Goal: Task Accomplishment & Management: Use online tool/utility

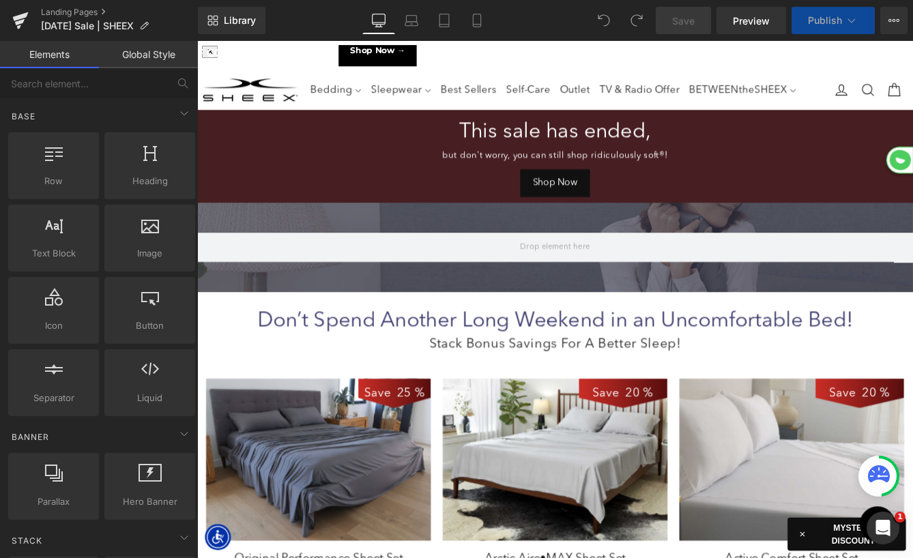
scroll to position [3243, 825]
click at [897, 14] on button "View Live Page View with current Template Save Template to Library Schedule Pub…" at bounding box center [893, 20] width 27 height 27
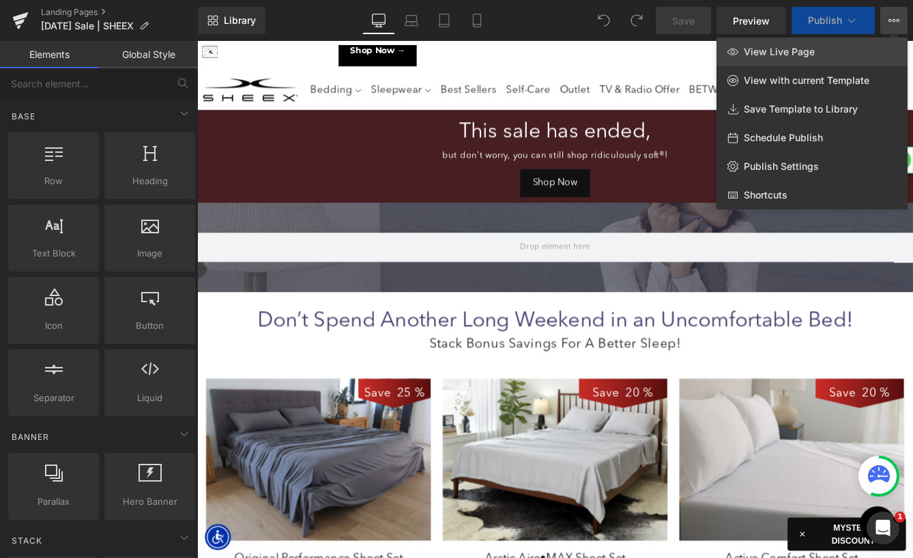
scroll to position [0, 0]
click at [851, 53] on link "View Live Page" at bounding box center [811, 52] width 191 height 29
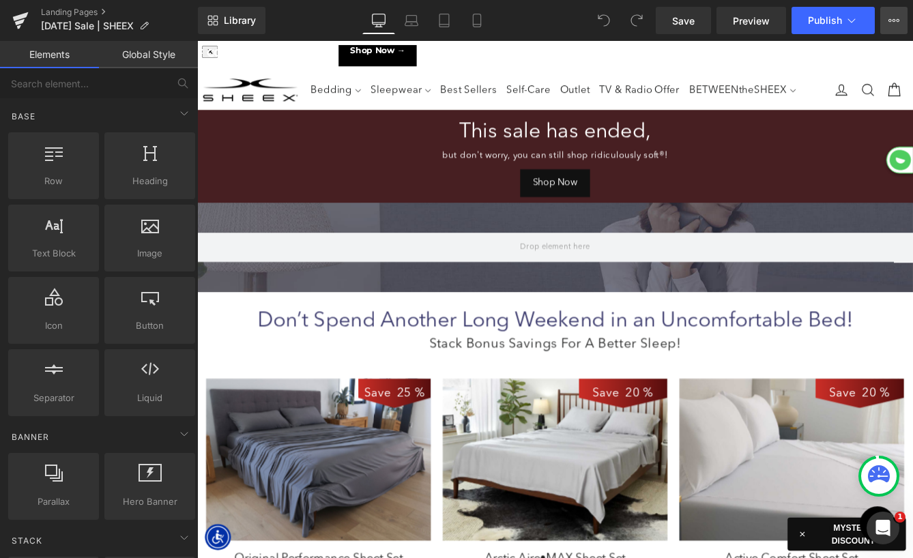
scroll to position [4554, 825]
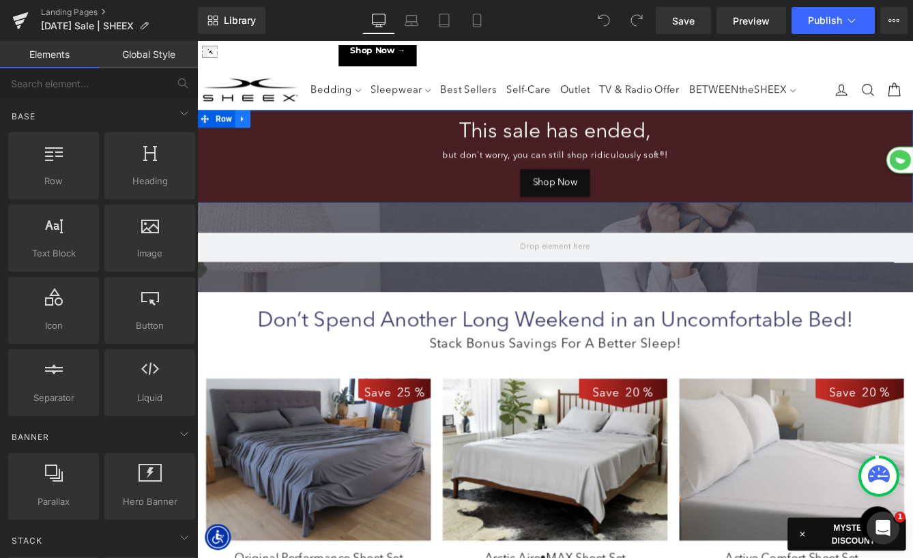
click at [250, 133] on icon at bounding box center [250, 131] width 10 height 10
click at [284, 133] on icon at bounding box center [285, 131] width 10 height 10
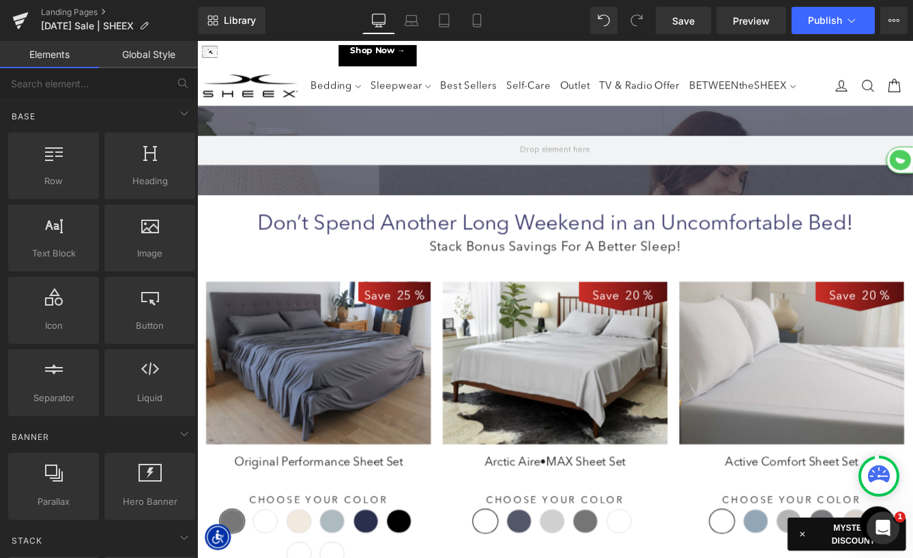
scroll to position [0, 0]
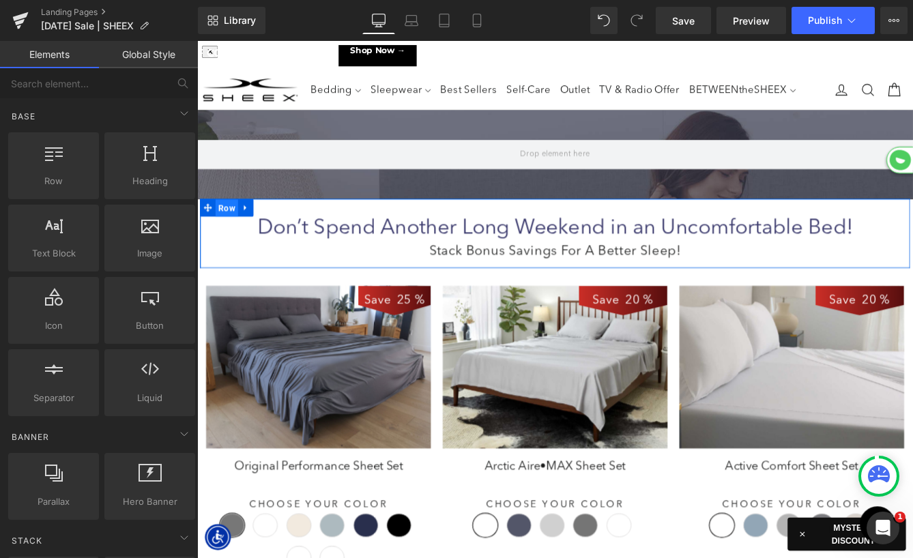
click at [229, 233] on span "Row" at bounding box center [231, 234] width 26 height 20
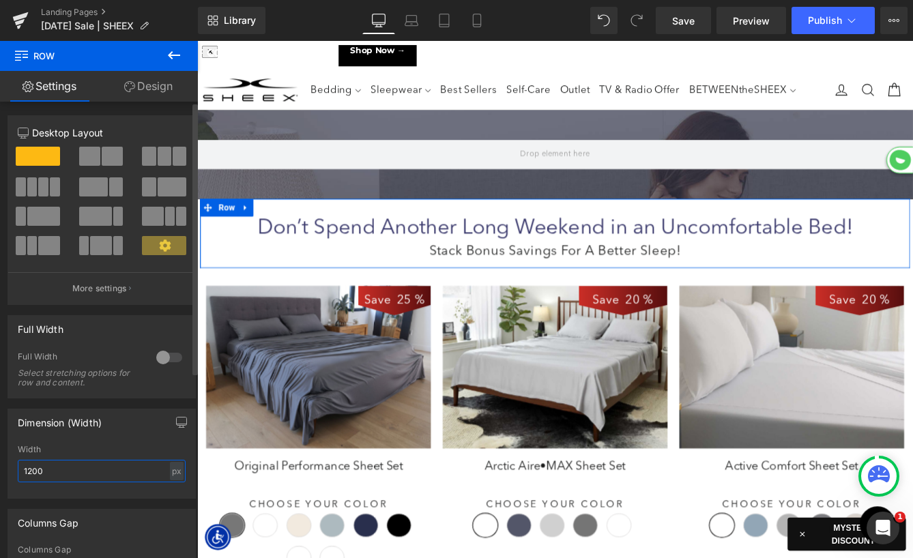
click at [57, 475] on input "1200" at bounding box center [102, 471] width 168 height 23
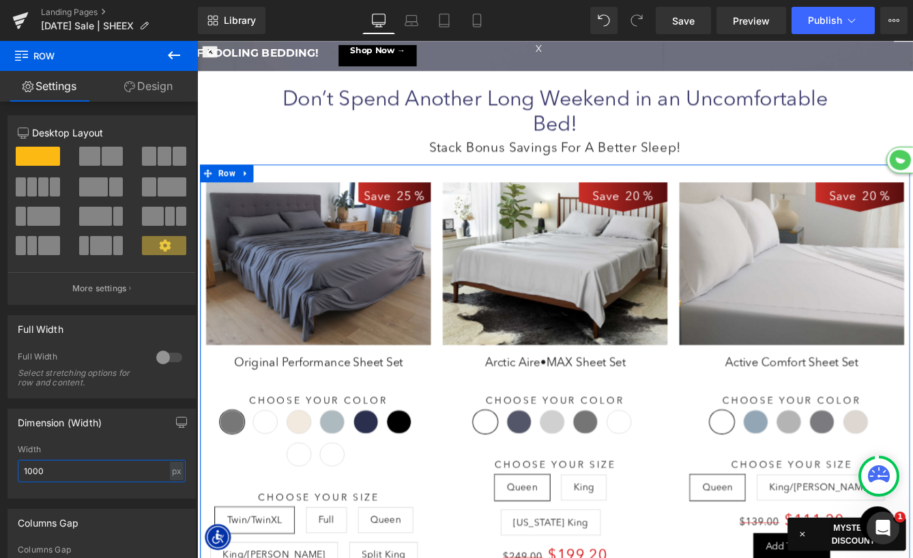
scroll to position [128, 0]
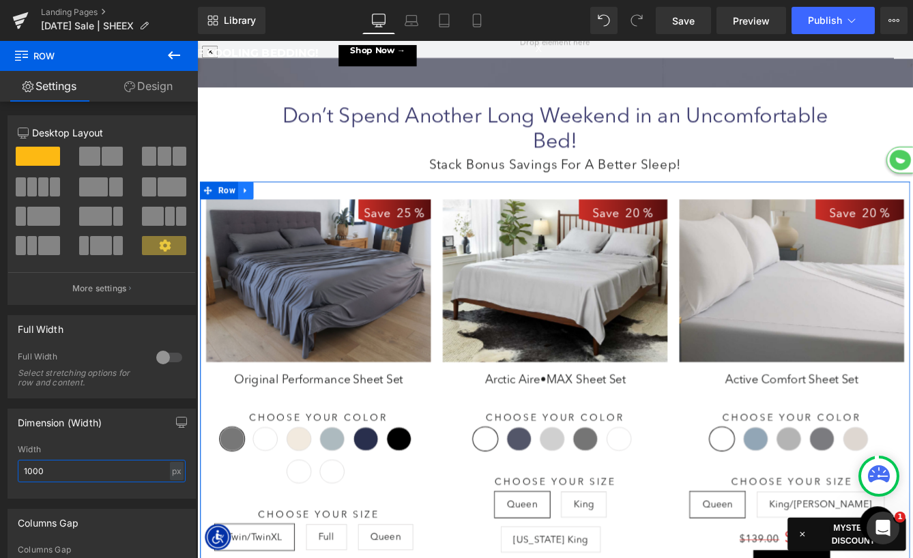
type input "1000"
click at [254, 216] on icon at bounding box center [253, 214] width 10 height 10
click at [292, 213] on icon at bounding box center [289, 214] width 10 height 10
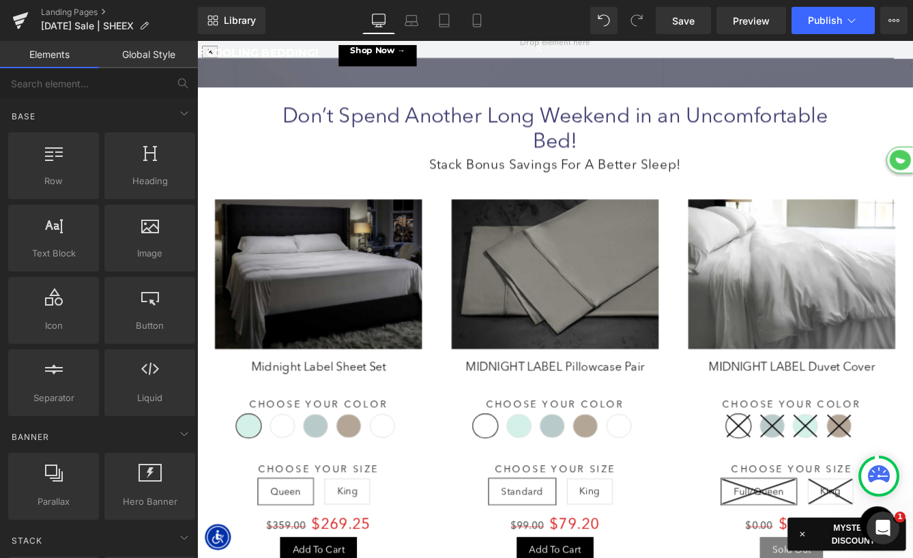
scroll to position [7, 7]
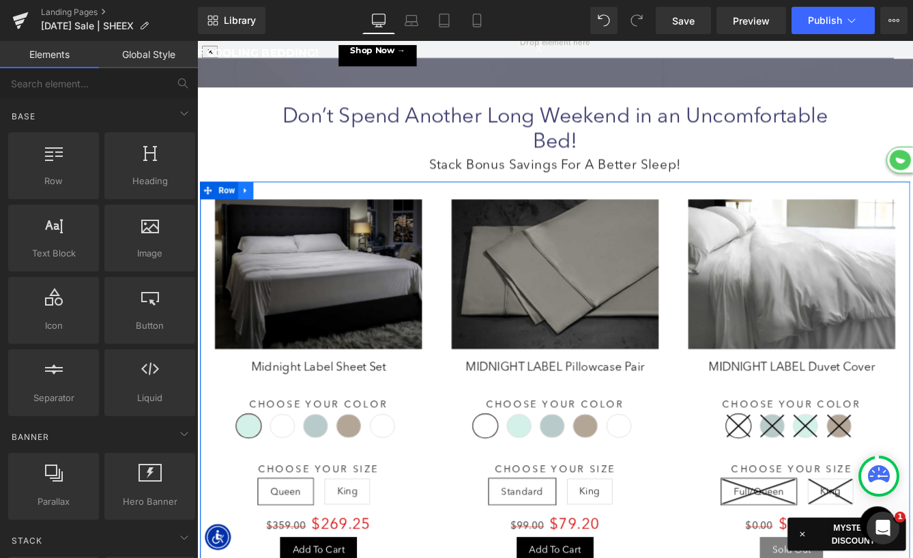
click at [254, 212] on icon at bounding box center [253, 214] width 10 height 10
click at [290, 214] on icon at bounding box center [289, 214] width 10 height 10
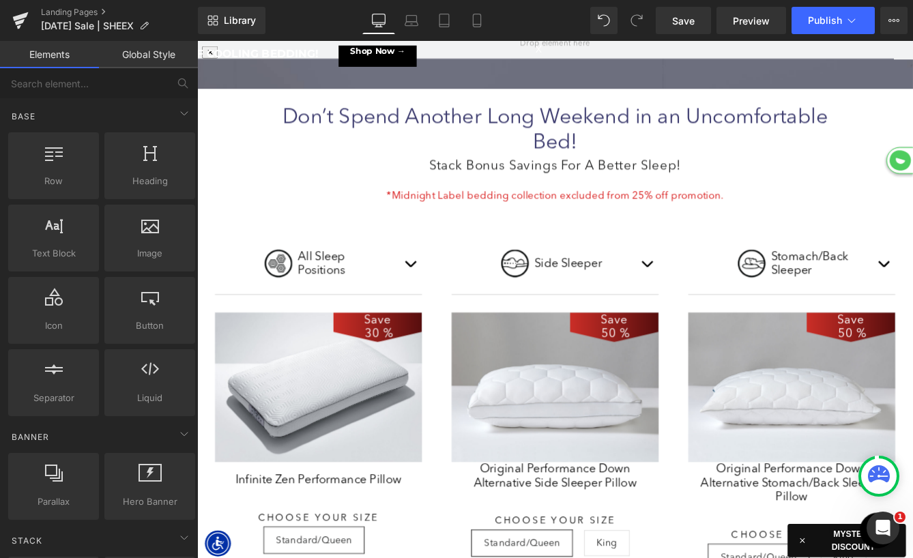
scroll to position [3445, 825]
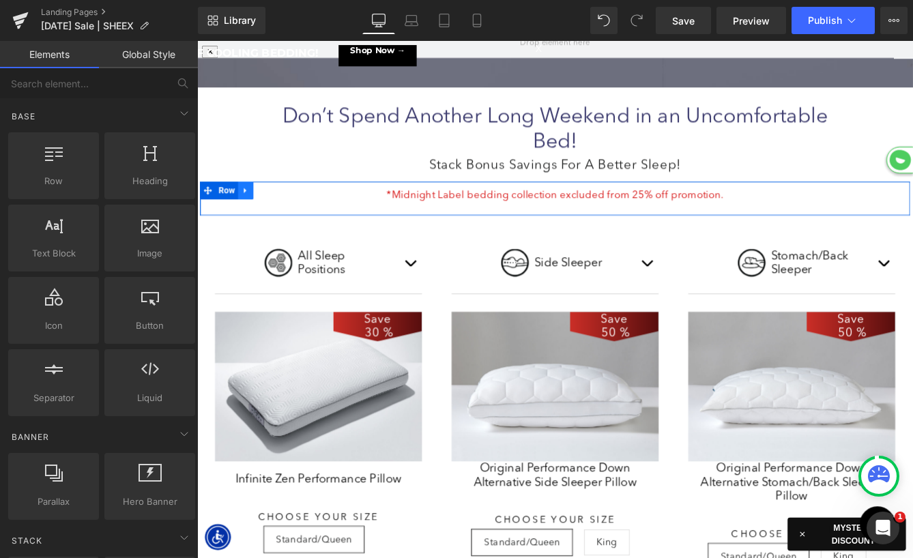
click at [253, 212] on icon at bounding box center [253, 214] width 10 height 10
click at [287, 212] on icon at bounding box center [289, 214] width 10 height 10
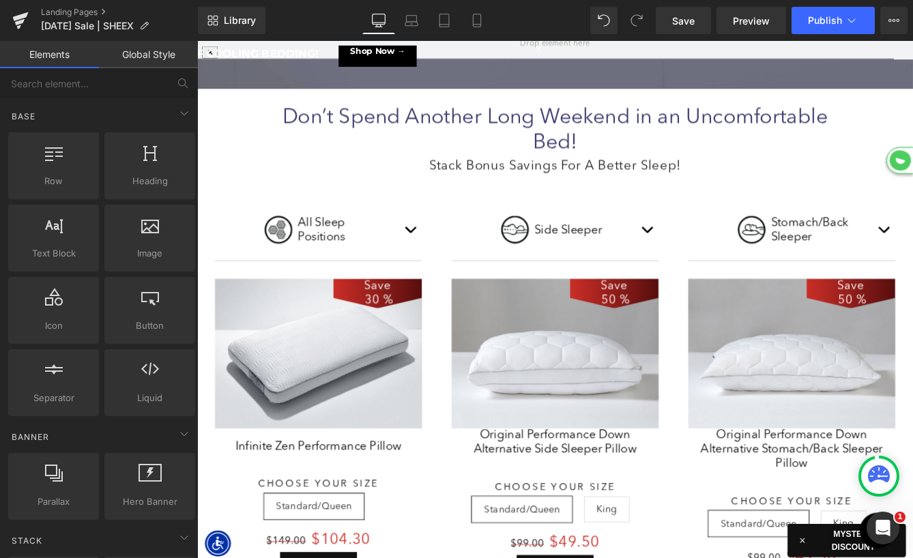
scroll to position [7, 7]
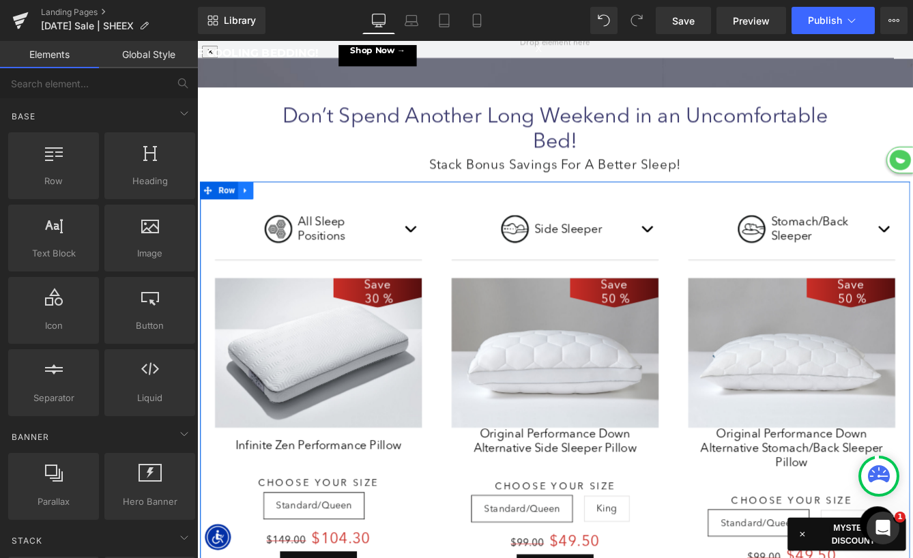
click at [257, 213] on icon at bounding box center [253, 214] width 10 height 10
click at [291, 211] on icon at bounding box center [289, 214] width 10 height 10
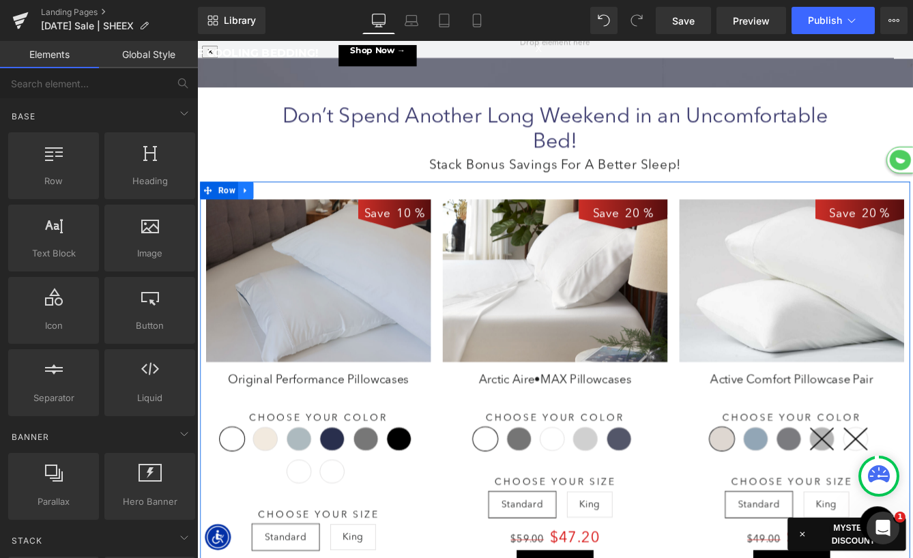
click at [248, 214] on link at bounding box center [253, 213] width 18 height 20
click at [288, 214] on icon at bounding box center [289, 214] width 10 height 10
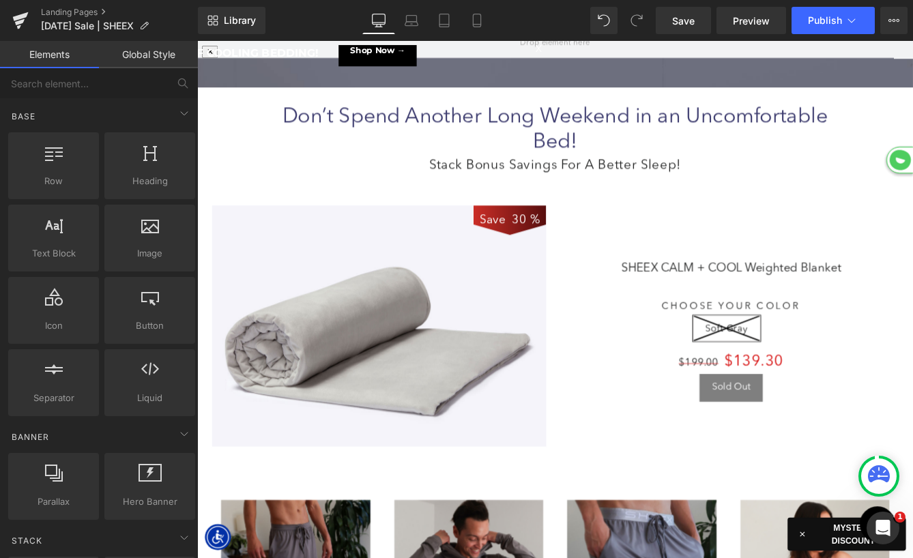
scroll to position [2379, 825]
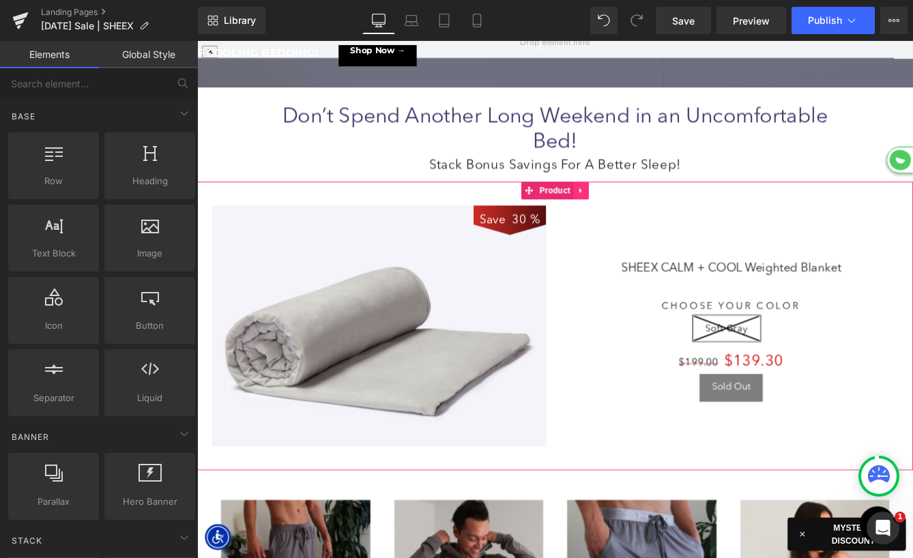
click at [639, 217] on icon at bounding box center [640, 214] width 10 height 10
click at [647, 215] on icon at bounding box center [649, 214] width 10 height 10
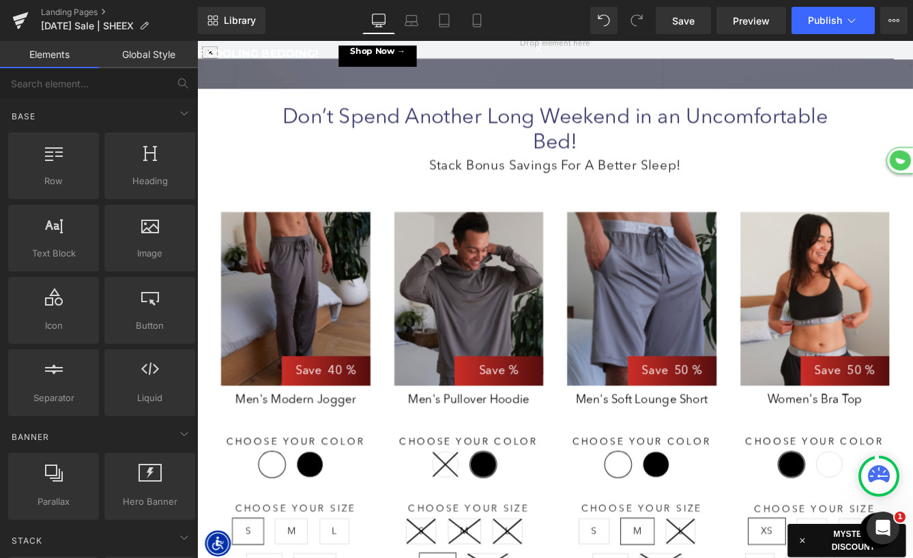
scroll to position [2046, 825]
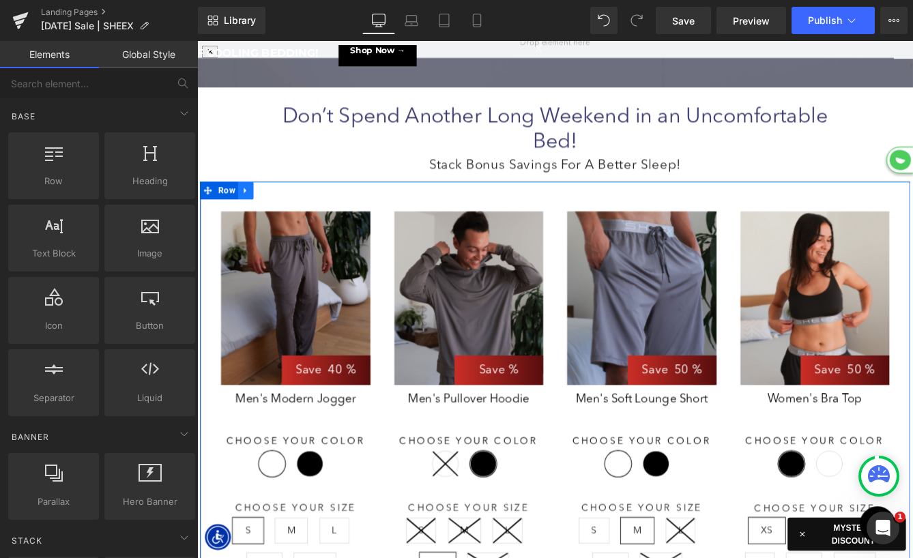
click at [254, 217] on icon at bounding box center [253, 214] width 10 height 10
click at [289, 213] on icon at bounding box center [289, 214] width 10 height 10
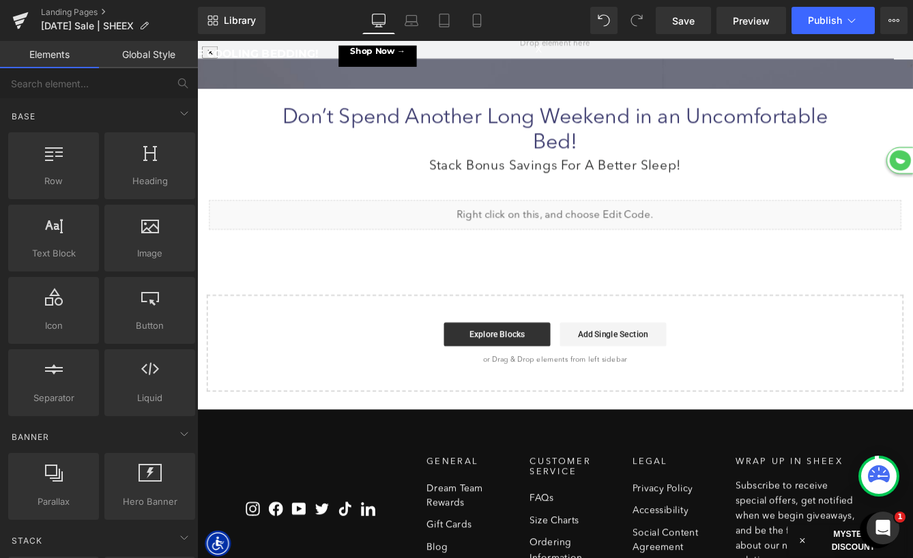
scroll to position [7, 7]
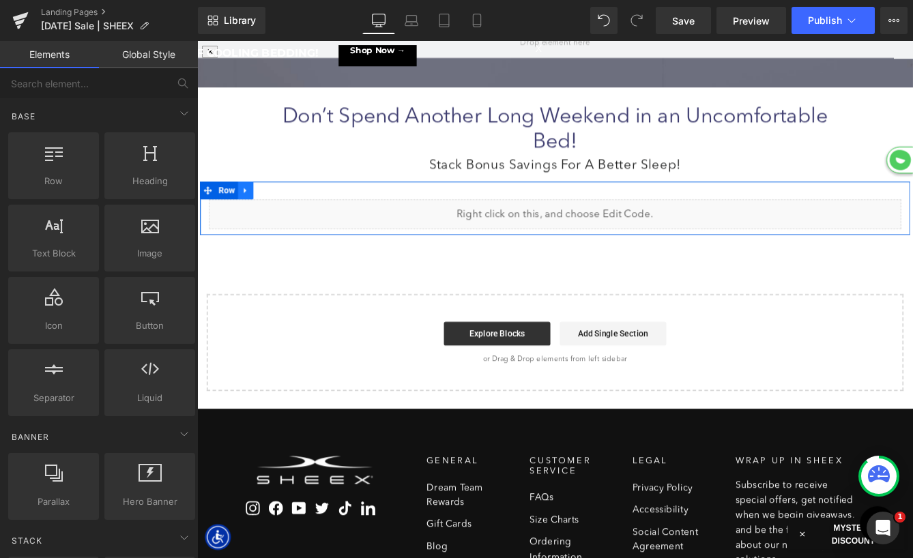
click at [251, 213] on icon at bounding box center [252, 214] width 3 height 6
click at [293, 213] on icon at bounding box center [289, 214] width 10 height 10
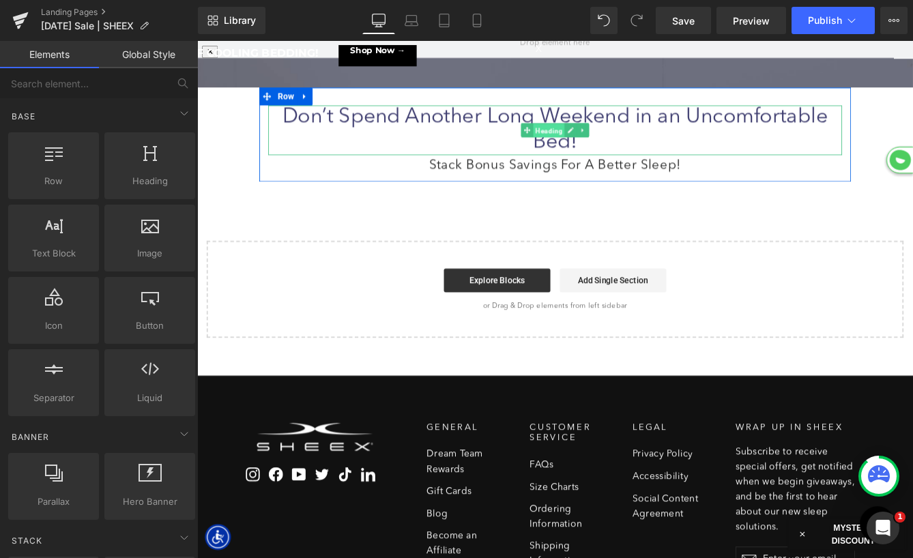
click at [611, 146] on span "Heading" at bounding box center [603, 144] width 36 height 16
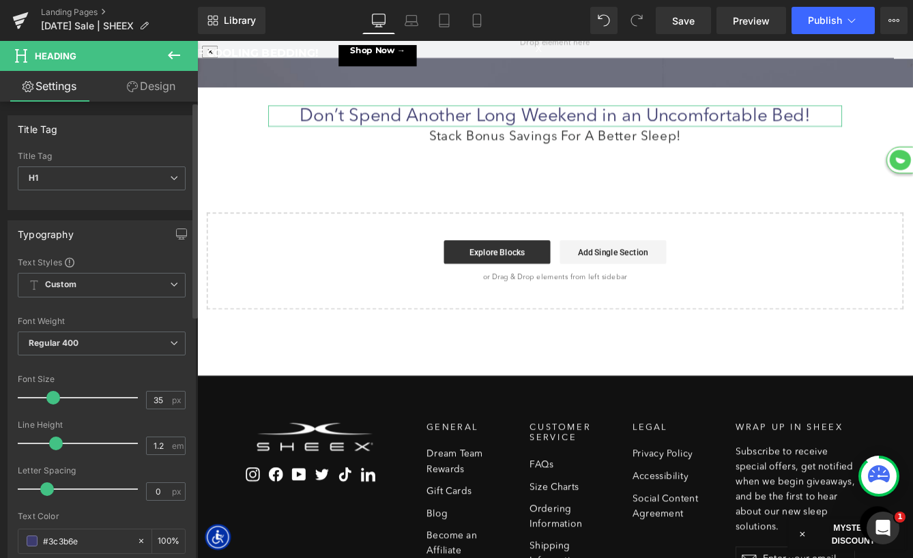
click at [51, 399] on span at bounding box center [53, 398] width 14 height 14
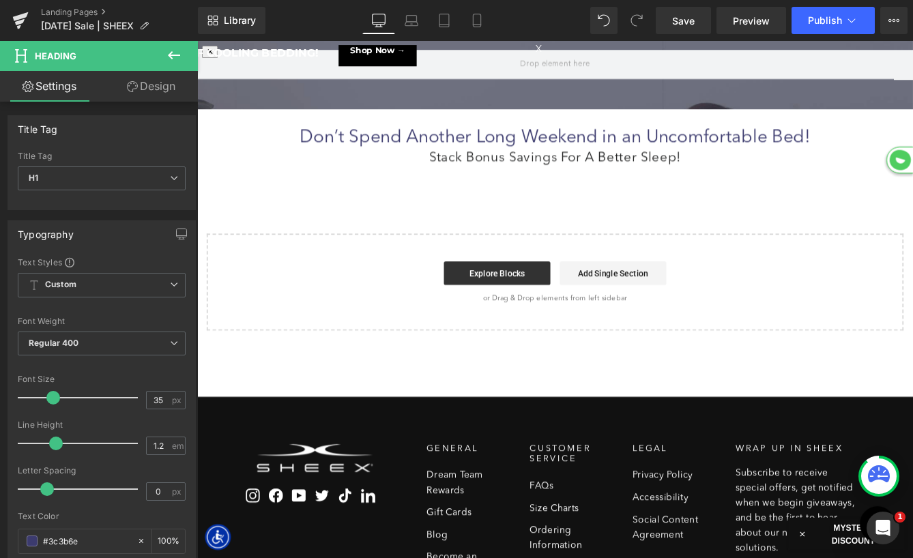
scroll to position [89, 0]
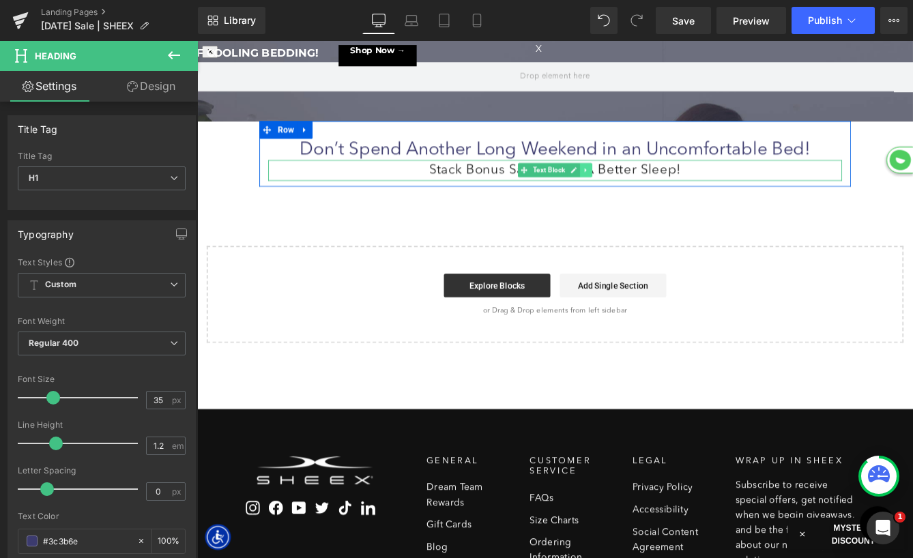
click at [641, 192] on link at bounding box center [645, 190] width 14 height 16
click at [652, 191] on icon at bounding box center [653, 191] width 8 height 8
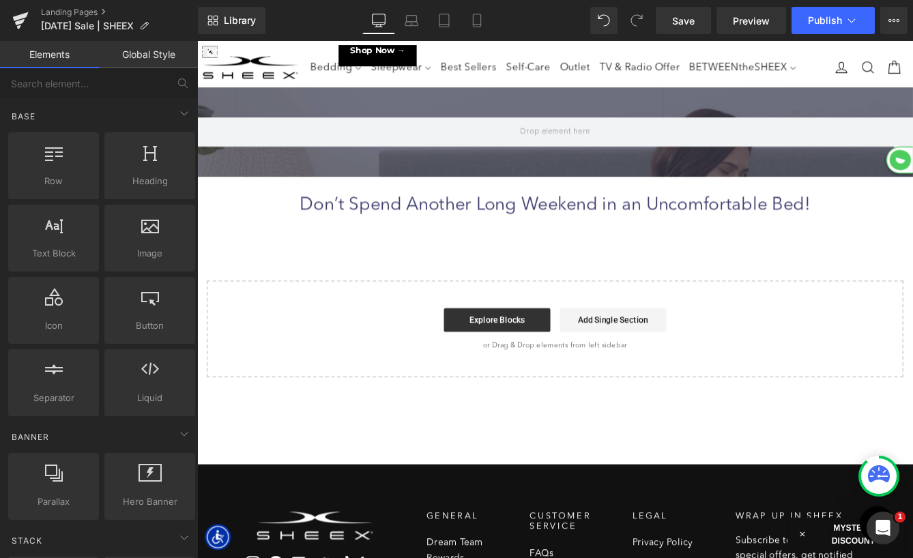
scroll to position [0, 0]
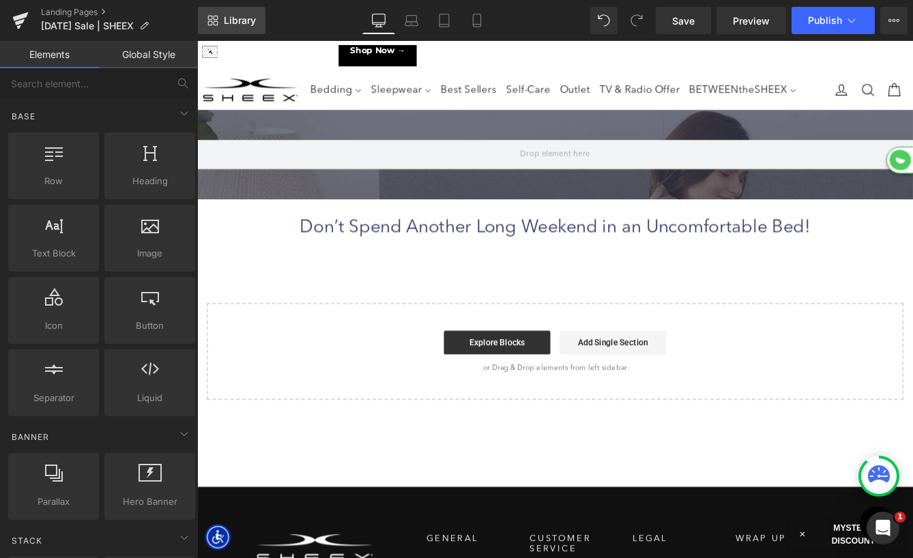
click at [221, 18] on link "Library" at bounding box center [232, 20] width 68 height 27
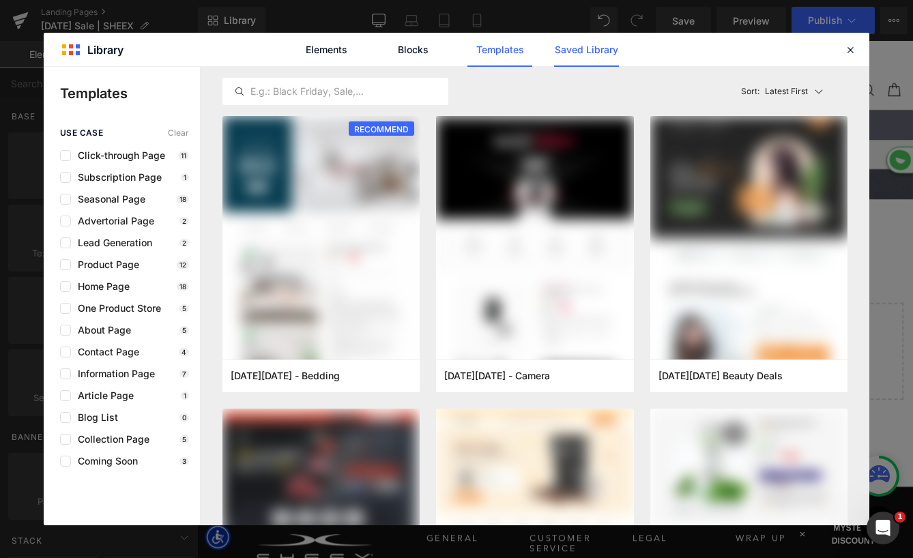
click at [602, 48] on link "Saved Library" at bounding box center [586, 50] width 65 height 34
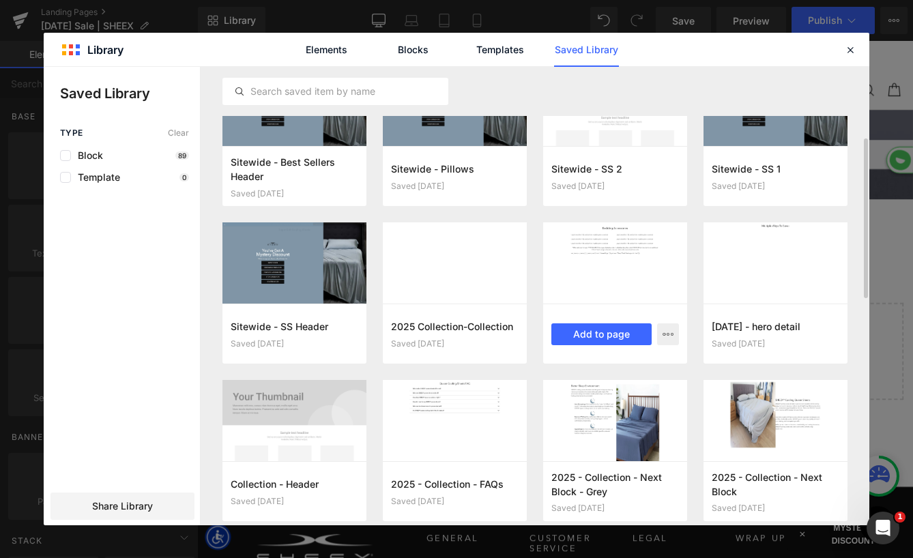
scroll to position [207, 0]
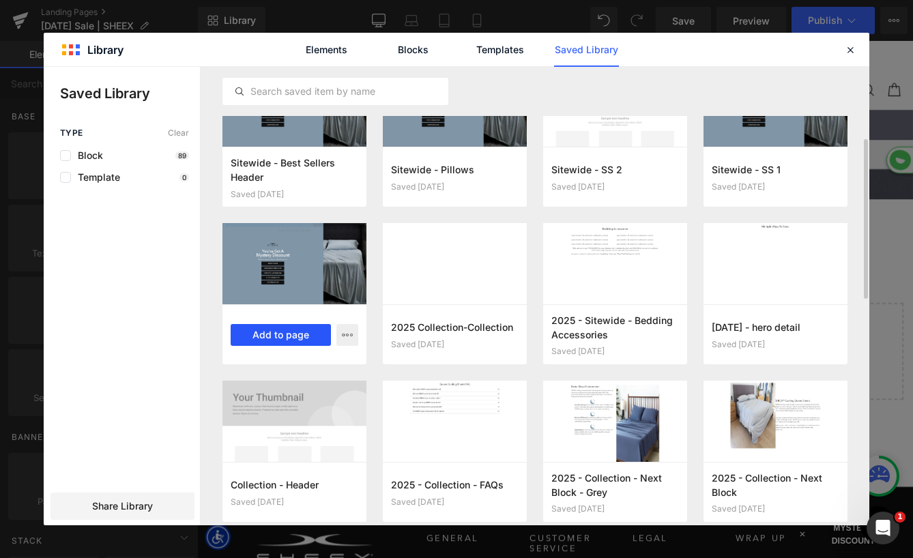
click at [287, 331] on button "Add to page" at bounding box center [281, 335] width 100 height 22
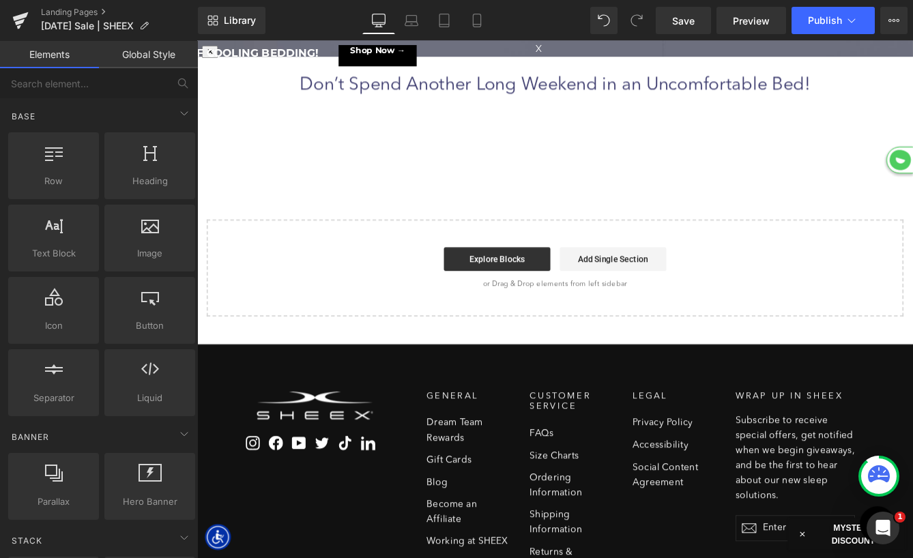
scroll to position [166, 0]
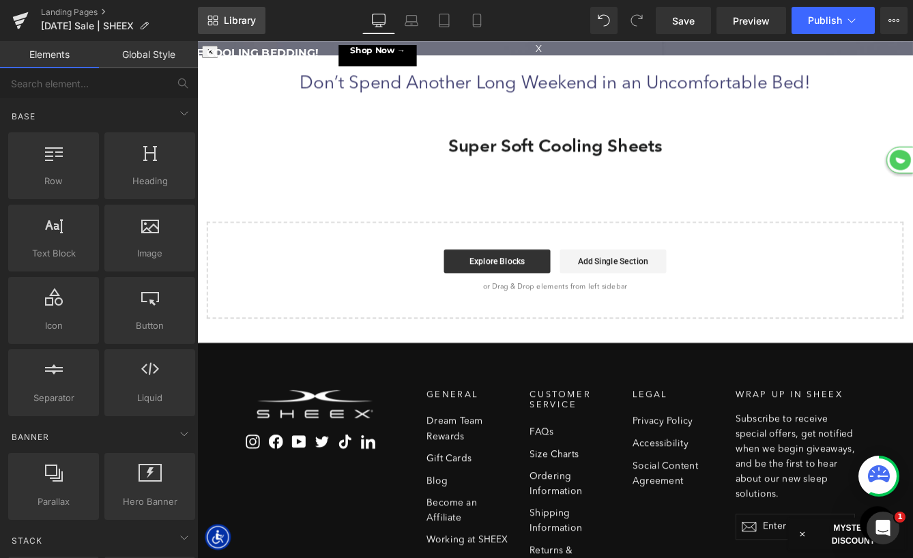
click at [244, 25] on span "Library" at bounding box center [240, 20] width 32 height 12
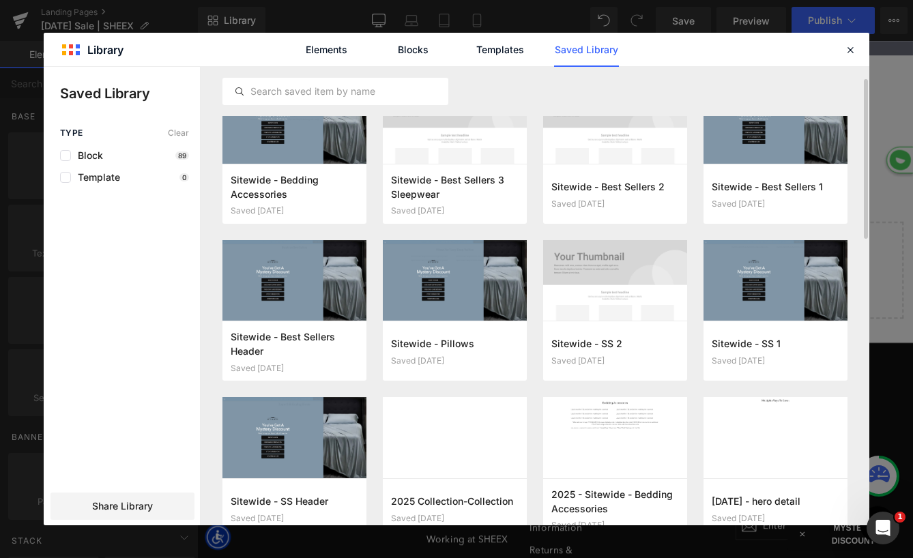
scroll to position [34, 0]
drag, startPoint x: 763, startPoint y: 349, endPoint x: 603, endPoint y: 314, distance: 163.4
click at [763, 349] on button "Add to page" at bounding box center [761, 351] width 100 height 22
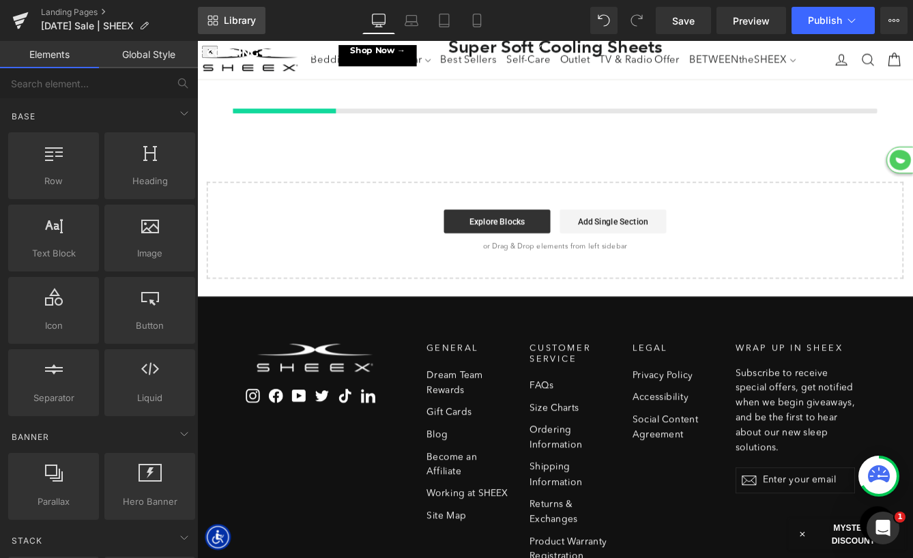
scroll to position [238, 0]
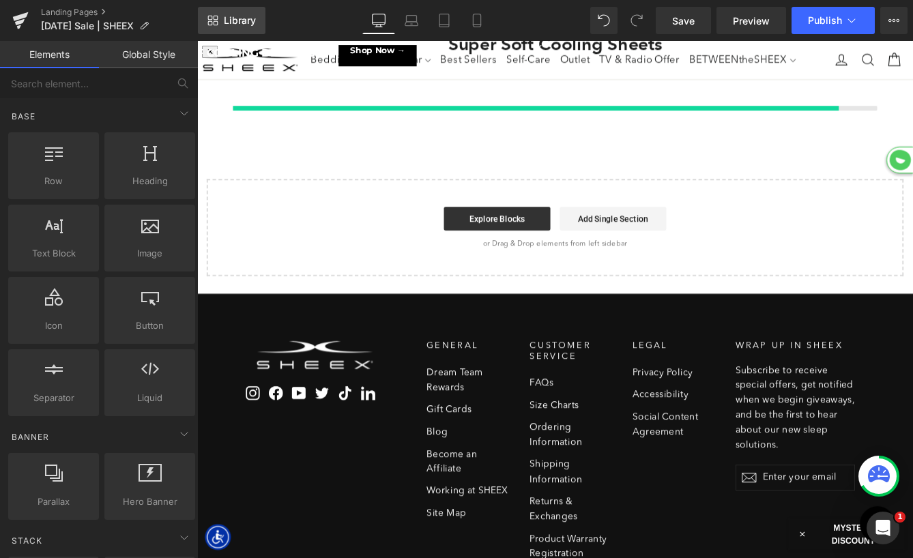
click at [227, 20] on span "Library" at bounding box center [240, 20] width 32 height 12
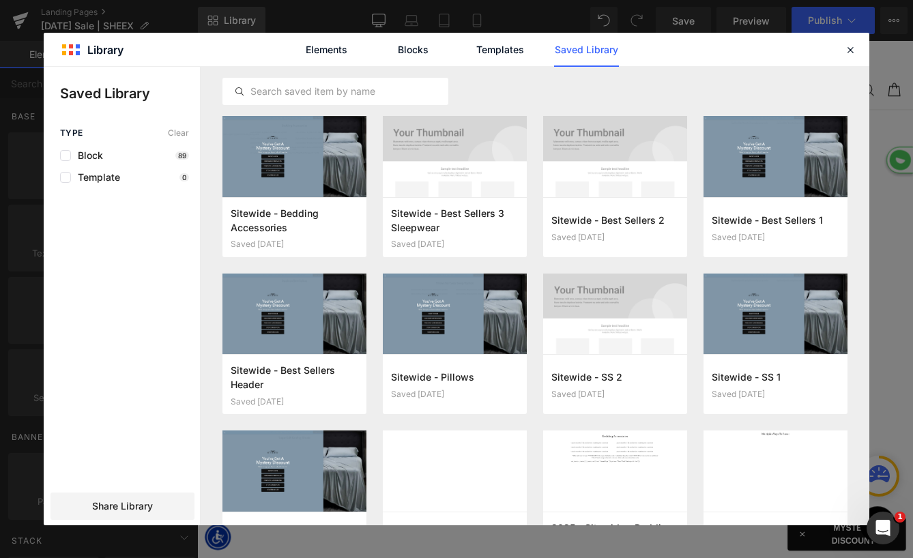
scroll to position [1383, 825]
click at [605, 380] on button "Add to page" at bounding box center [601, 385] width 100 height 22
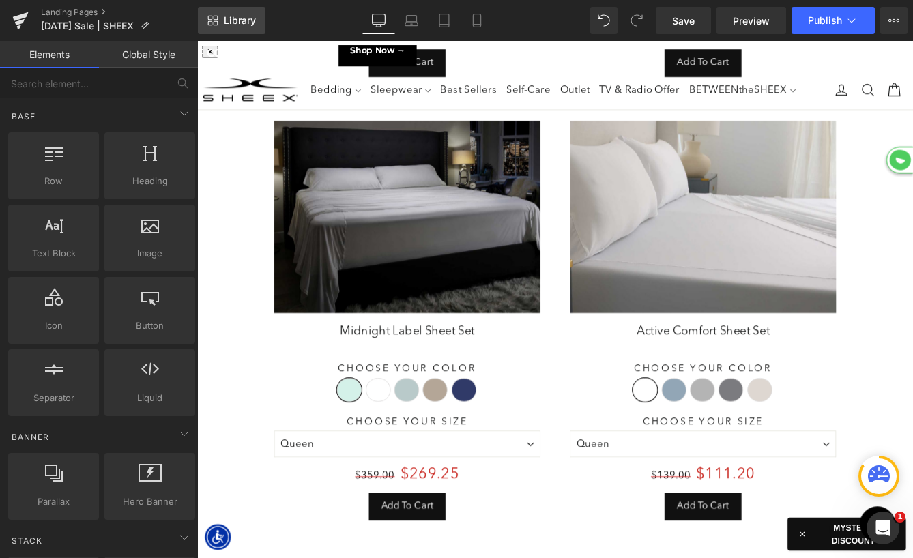
scroll to position [1929, 825]
click at [231, 19] on span "Library" at bounding box center [240, 20] width 32 height 12
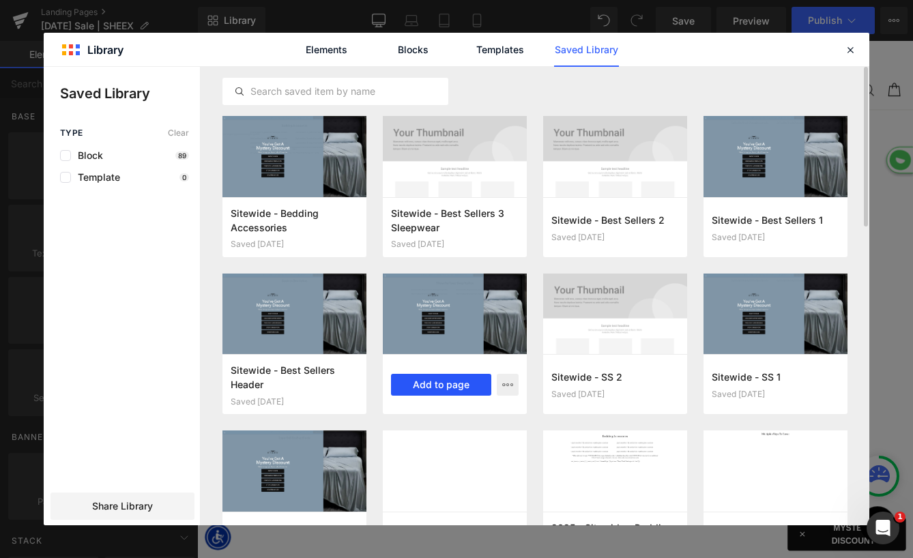
click at [450, 384] on button "Add to page" at bounding box center [441, 385] width 100 height 22
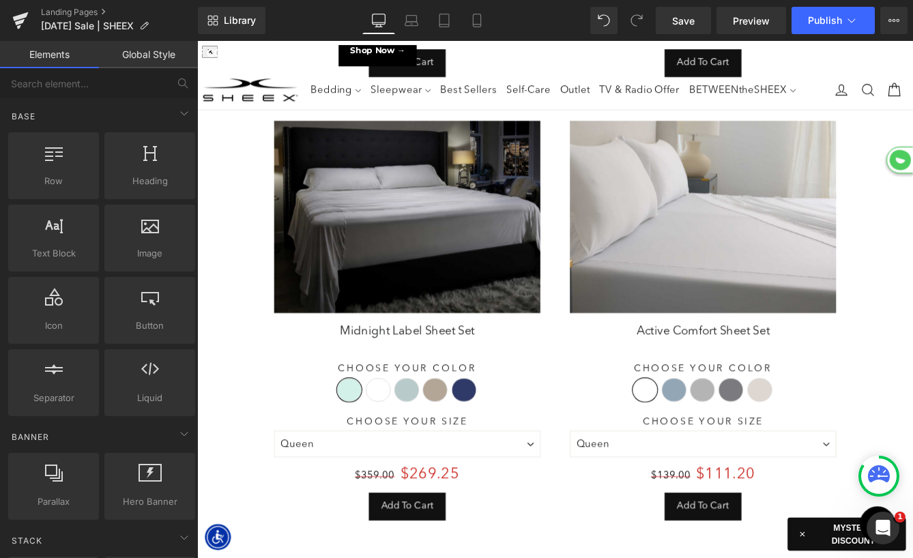
scroll to position [0, 0]
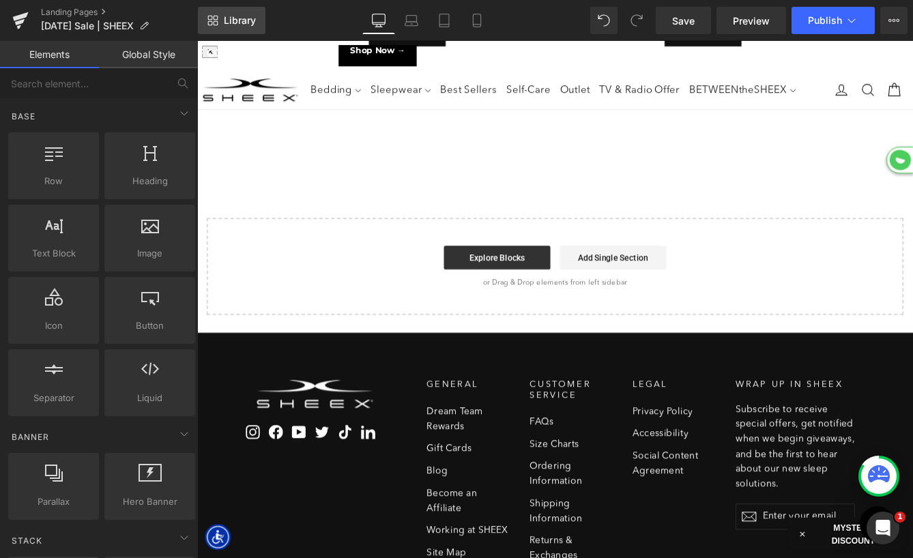
click at [235, 11] on link "Library" at bounding box center [232, 20] width 68 height 27
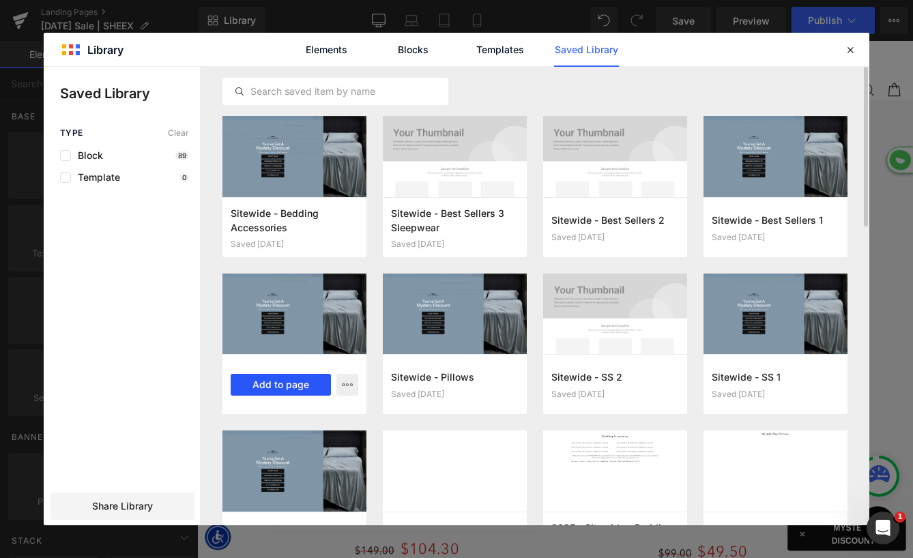
click at [299, 381] on button "Add to page" at bounding box center [281, 385] width 100 height 22
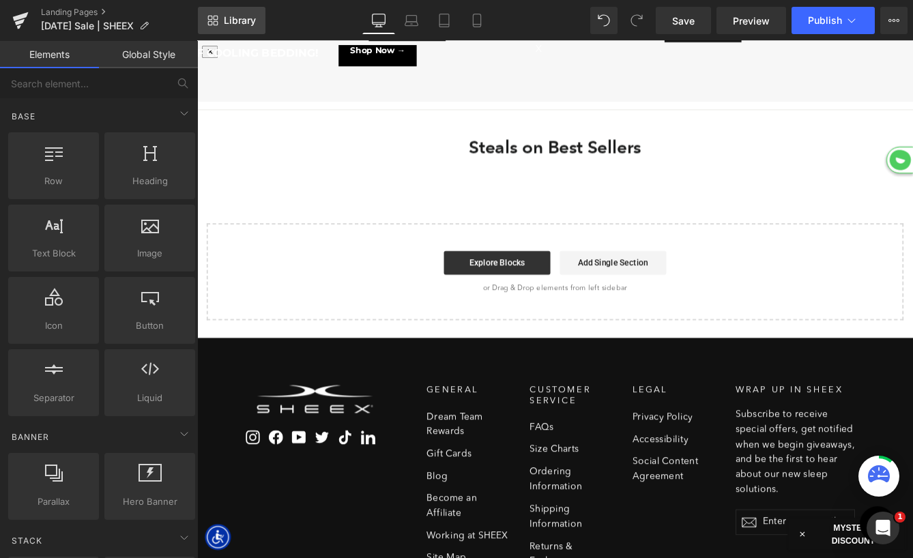
click at [233, 19] on span "Library" at bounding box center [240, 20] width 32 height 12
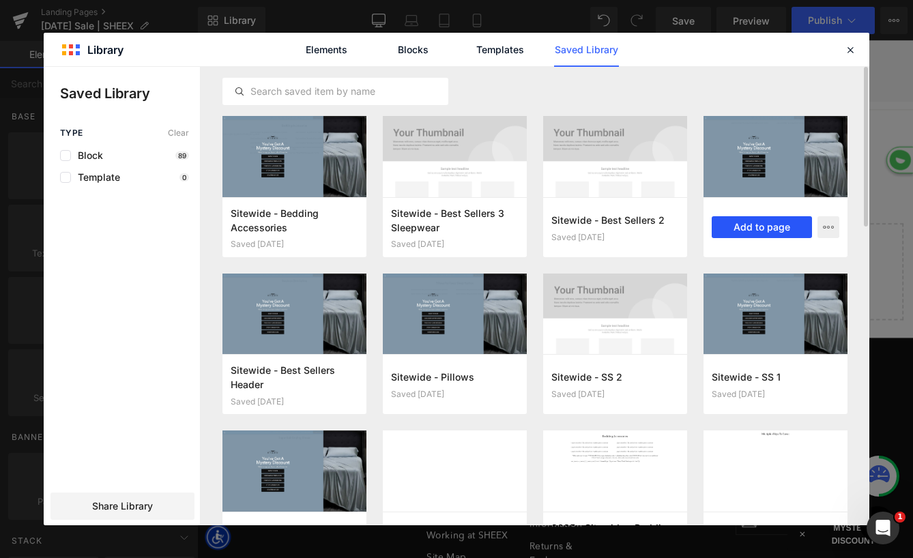
drag, startPoint x: 769, startPoint y: 229, endPoint x: 659, endPoint y: 217, distance: 110.5
click at [769, 229] on button "Add to page" at bounding box center [761, 227] width 100 height 22
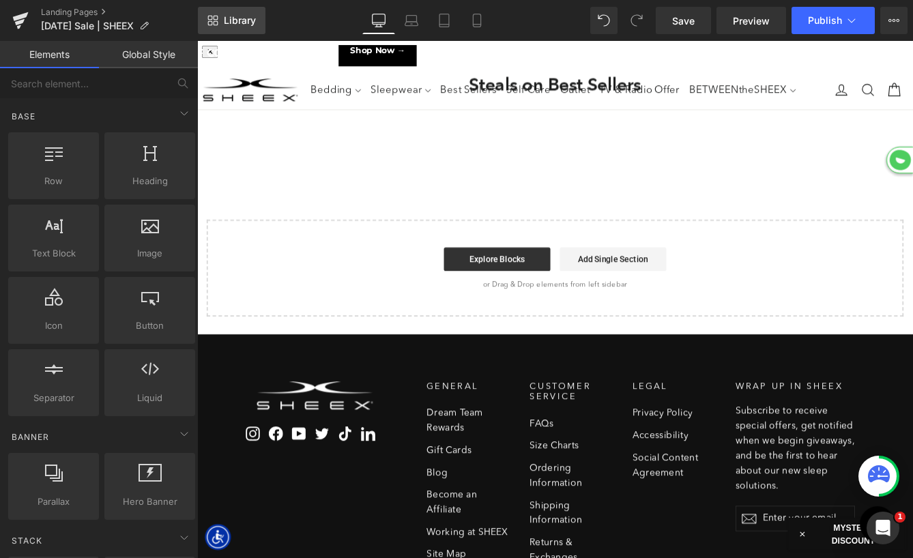
click at [235, 20] on span "Library" at bounding box center [240, 20] width 32 height 12
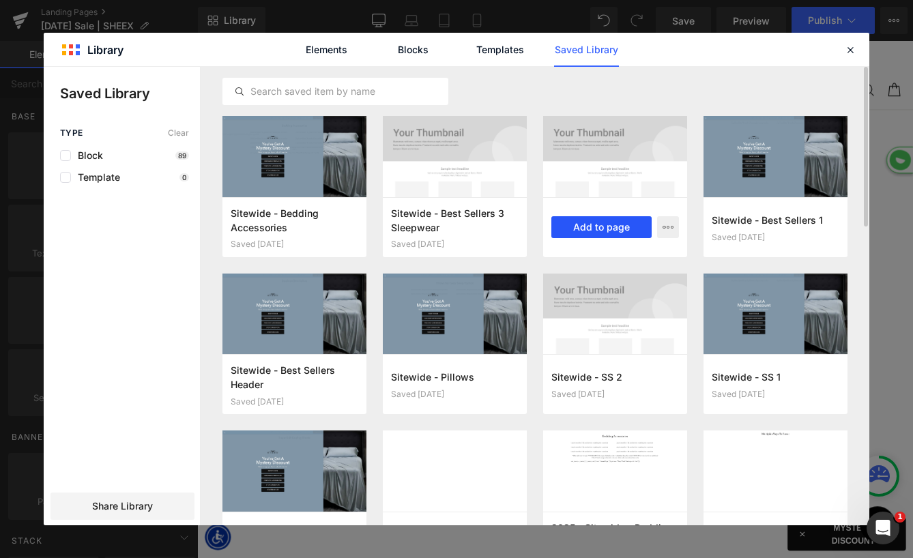
click at [608, 222] on button "Add to page" at bounding box center [601, 227] width 100 height 22
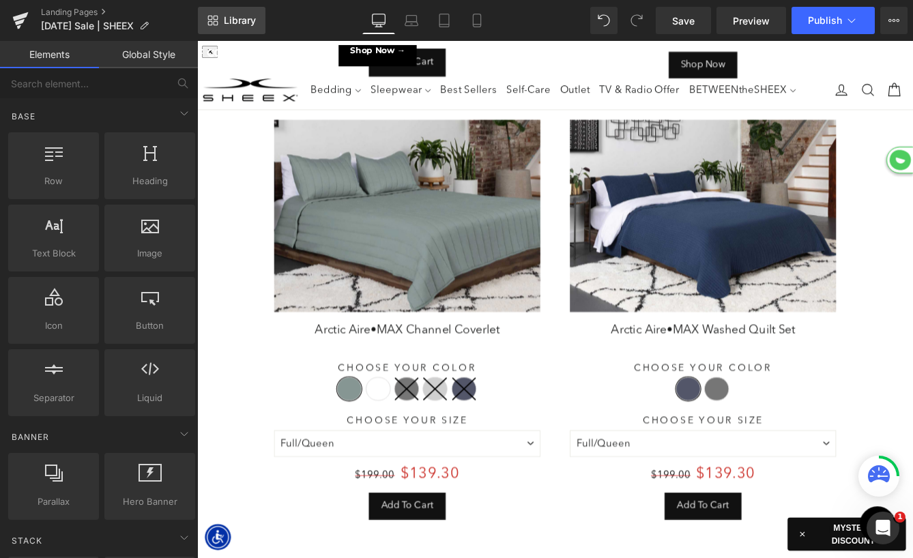
click at [228, 23] on span "Library" at bounding box center [240, 20] width 32 height 12
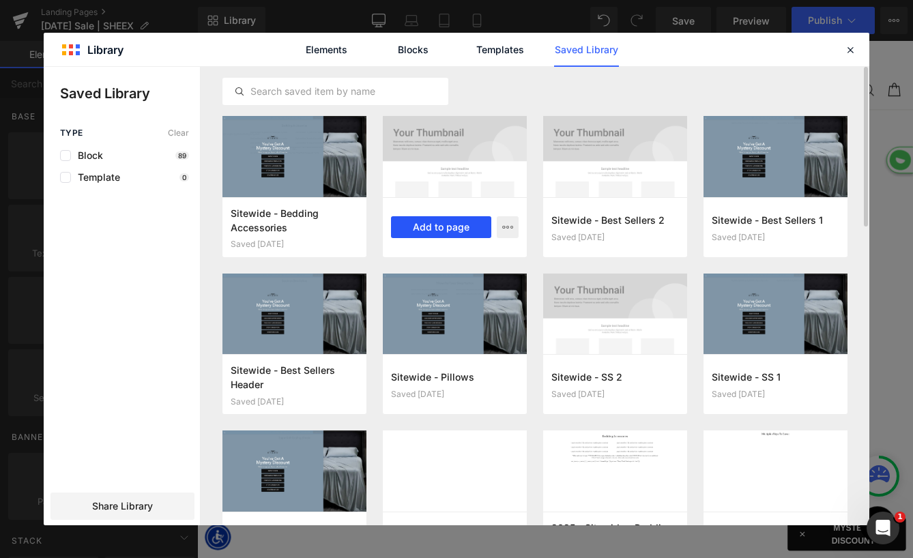
click at [439, 225] on button "Add to page" at bounding box center [441, 227] width 100 height 22
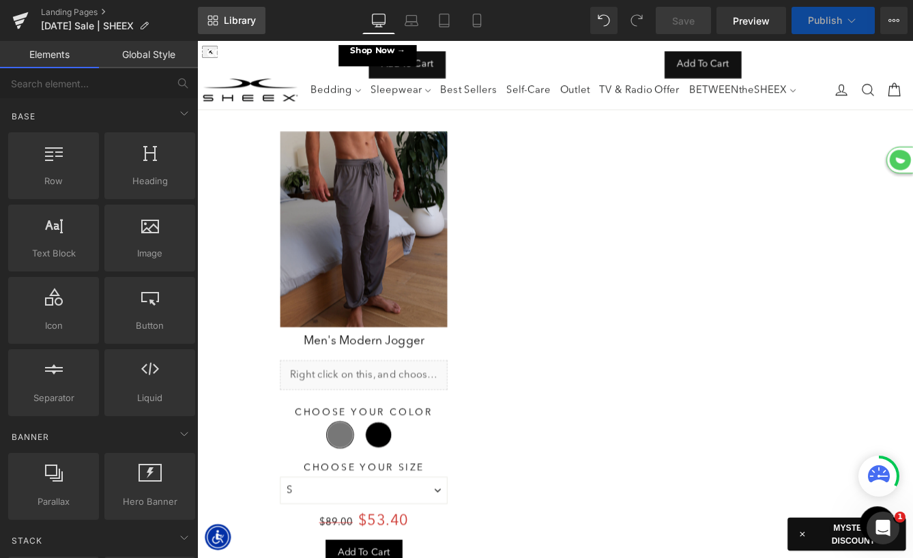
select select "XL"
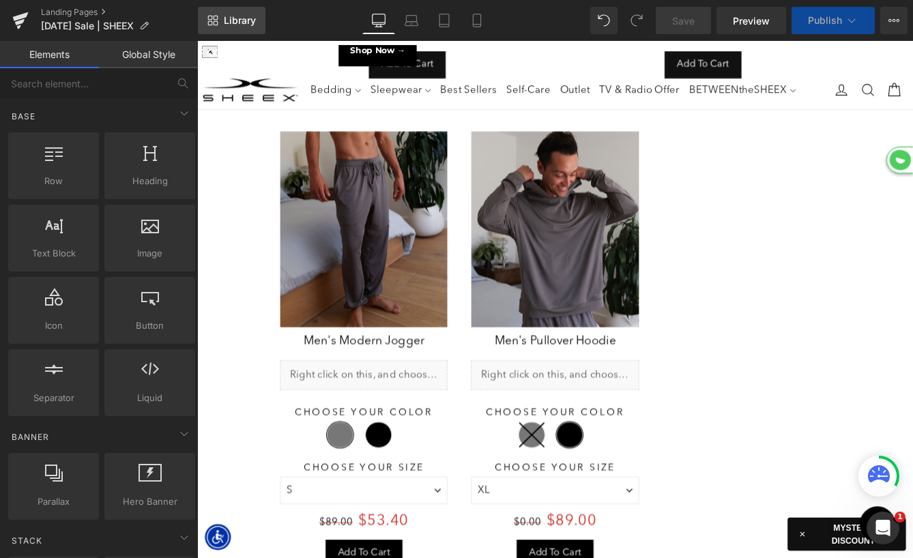
click at [232, 21] on span "Library" at bounding box center [240, 20] width 32 height 12
select select "M"
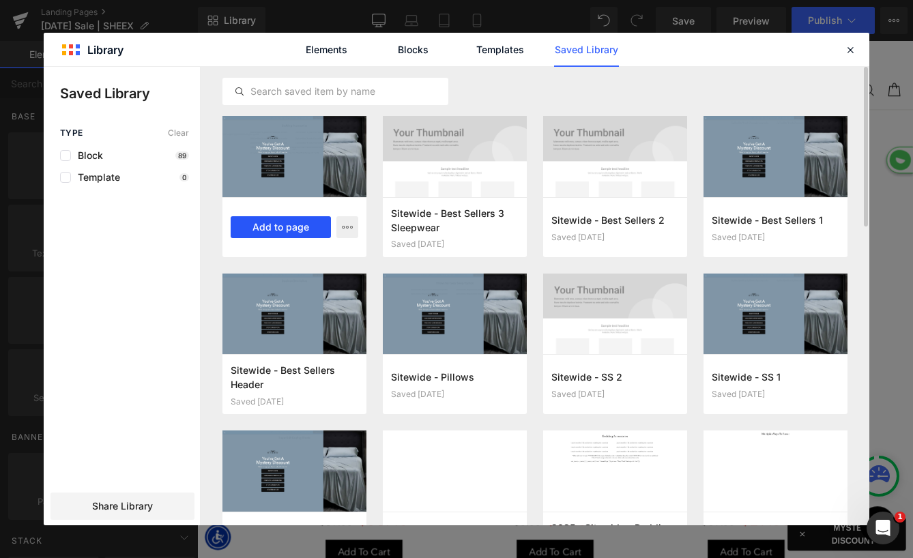
click at [281, 226] on button "Add to page" at bounding box center [281, 227] width 100 height 22
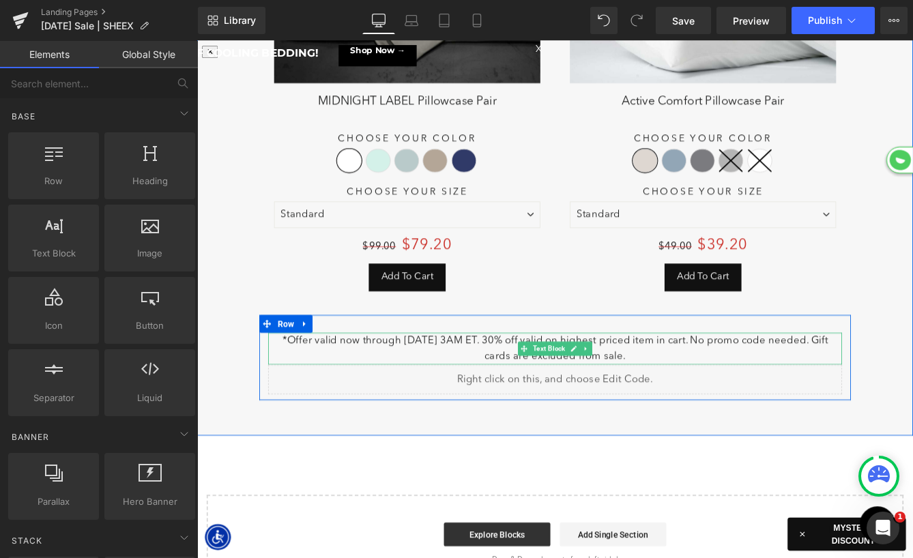
click at [369, 378] on p "*Offer valid now through [DATE] 3AM ET. 30% off valid on highest priced item in…" at bounding box center [610, 396] width 662 height 37
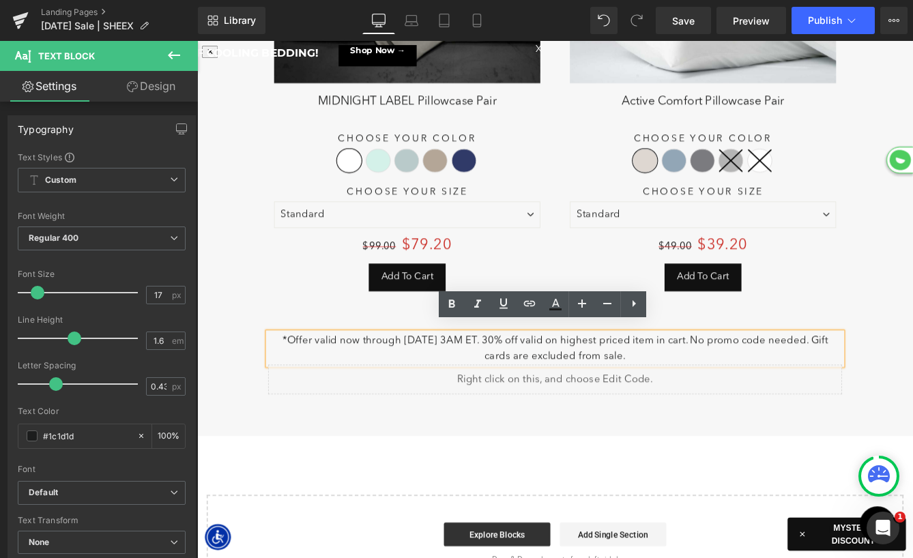
click at [431, 378] on p "*Offer valid now through [DATE] 3AM ET. 30% off valid on highest priced item in…" at bounding box center [610, 396] width 662 height 37
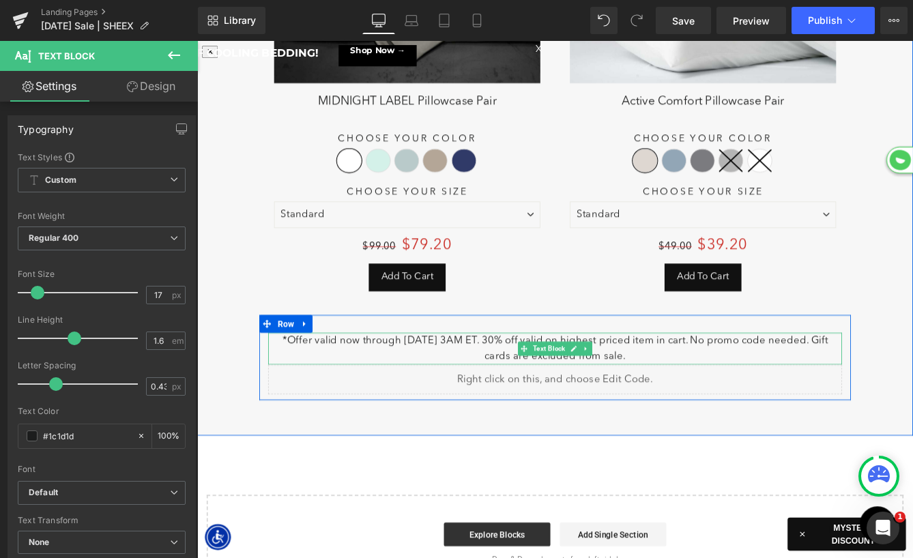
click at [447, 378] on p "*Offer valid now through [DATE] 3AM ET. 30% off valid on highest priced item in…" at bounding box center [610, 396] width 662 height 37
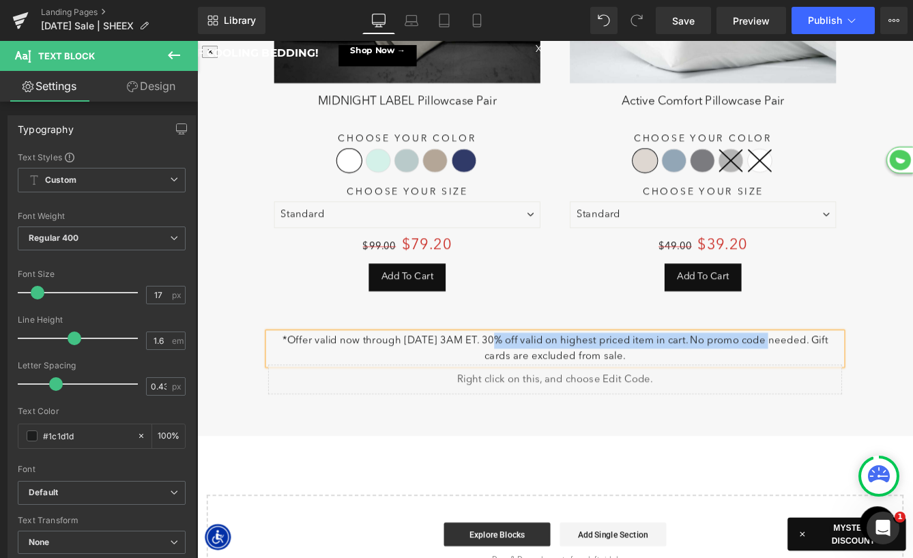
drag, startPoint x: 531, startPoint y: 377, endPoint x: 854, endPoint y: 378, distance: 322.6
click at [854, 378] on p "*Offer valid now through [DATE] 3AM ET. 30% off valid on highest priced item in…" at bounding box center [610, 396] width 662 height 37
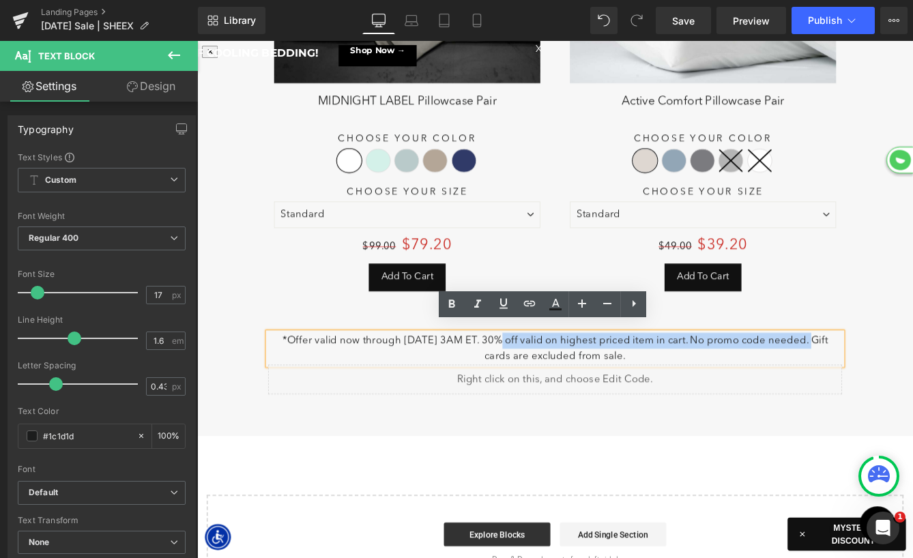
drag, startPoint x: 906, startPoint y: 377, endPoint x: 532, endPoint y: 383, distance: 373.8
click at [532, 383] on p "*Offer valid now through [DATE] 3AM ET. 30% off valid on highest priced item in…" at bounding box center [610, 396] width 662 height 37
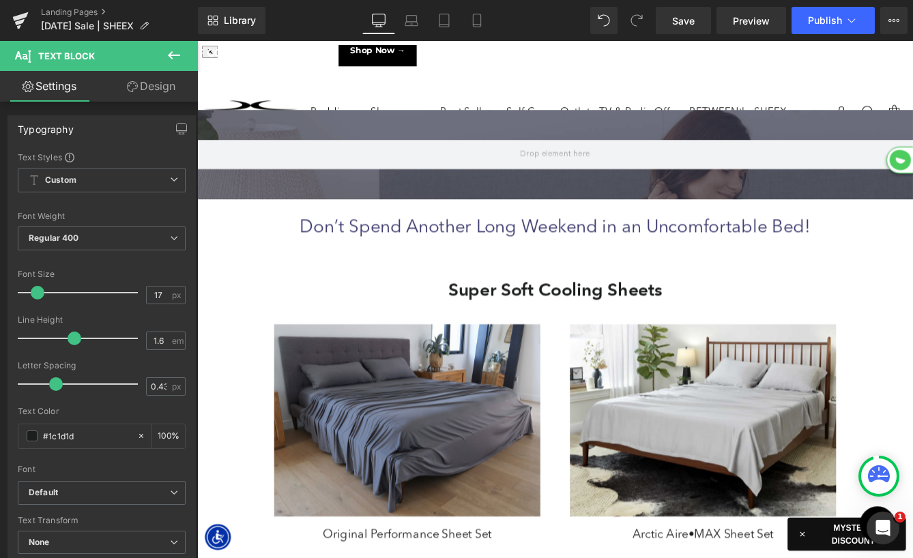
scroll to position [68, 0]
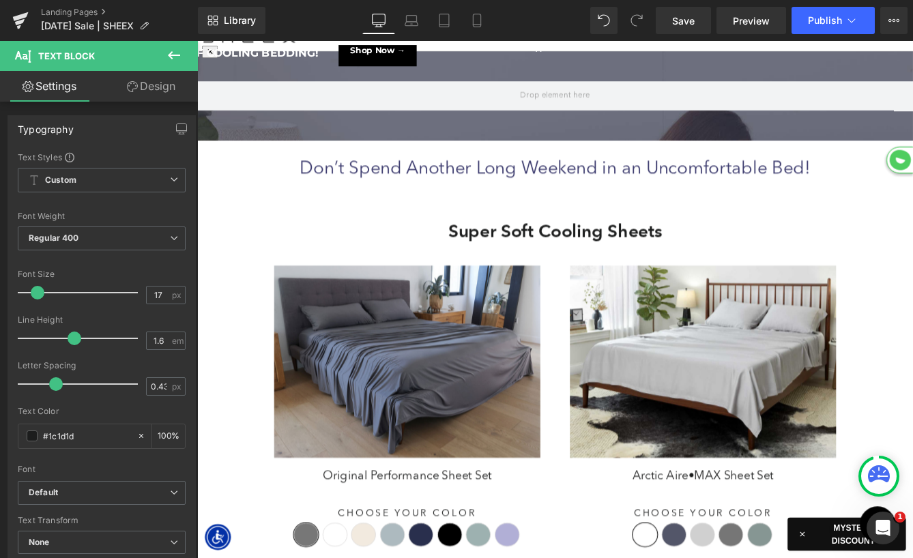
click at [437, 432] on img at bounding box center [439, 411] width 307 height 222
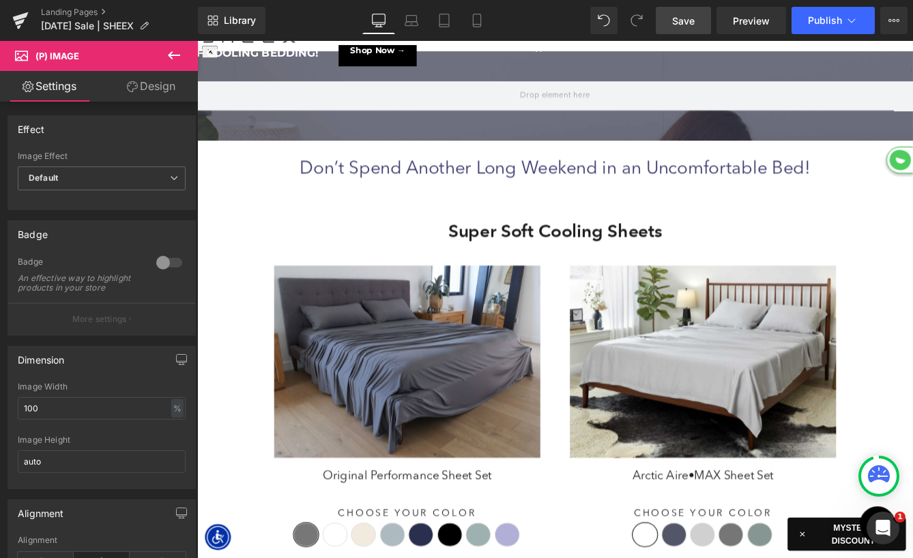
click at [671, 14] on link "Save" at bounding box center [682, 20] width 55 height 27
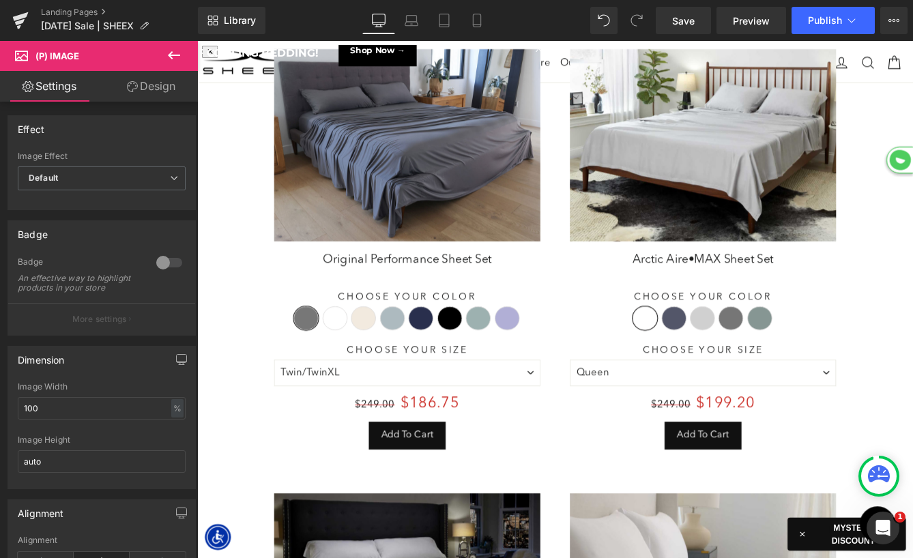
scroll to position [7841, 825]
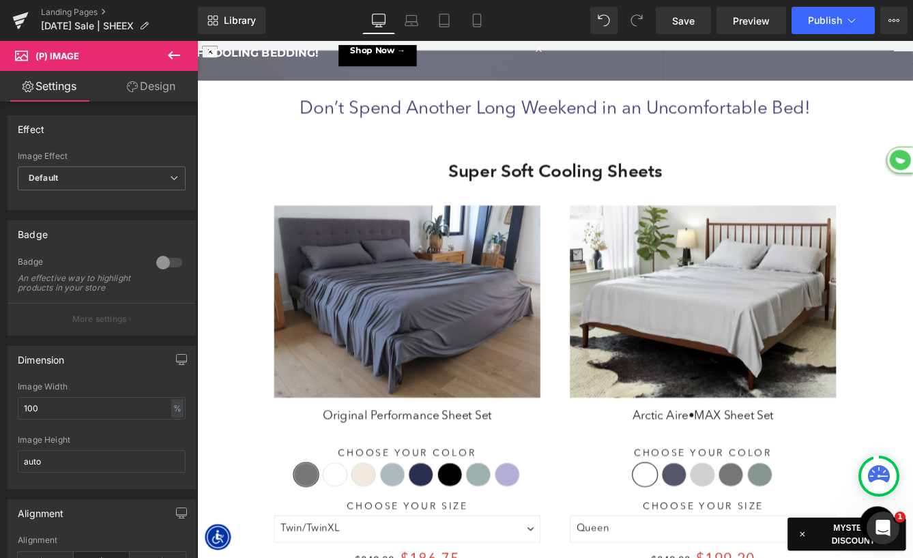
click at [458, 274] on img at bounding box center [439, 342] width 307 height 222
drag, startPoint x: 171, startPoint y: 265, endPoint x: 621, endPoint y: 288, distance: 450.1
click at [171, 265] on div at bounding box center [169, 263] width 33 height 22
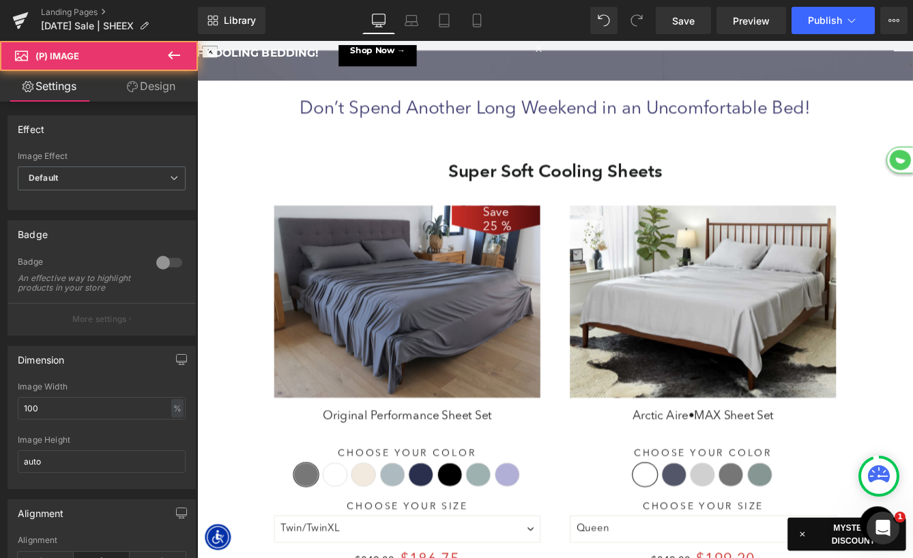
click at [817, 329] on img at bounding box center [780, 342] width 307 height 222
drag, startPoint x: 164, startPoint y: 263, endPoint x: 182, endPoint y: 299, distance: 40.0
click at [164, 263] on div at bounding box center [169, 263] width 33 height 22
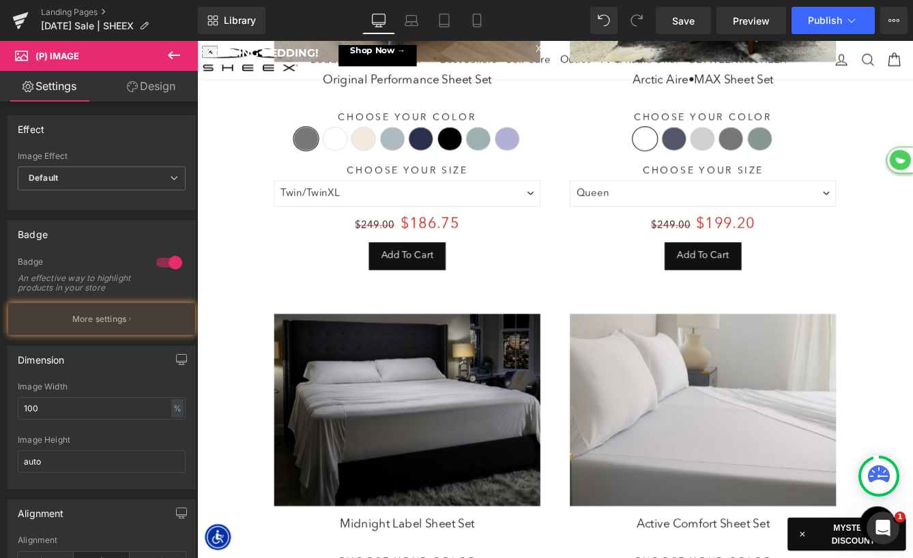
scroll to position [600, 0]
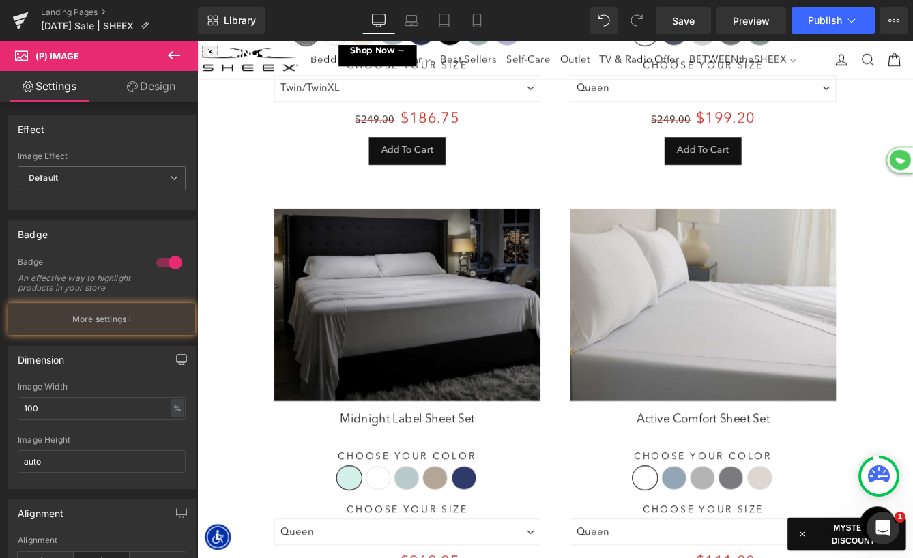
click at [394, 352] on img at bounding box center [439, 346] width 307 height 222
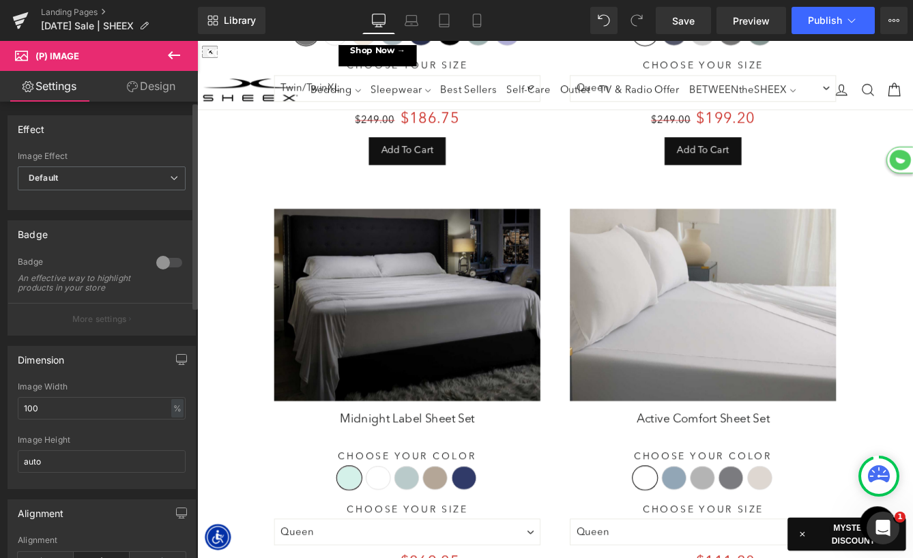
click at [157, 257] on div at bounding box center [169, 263] width 33 height 22
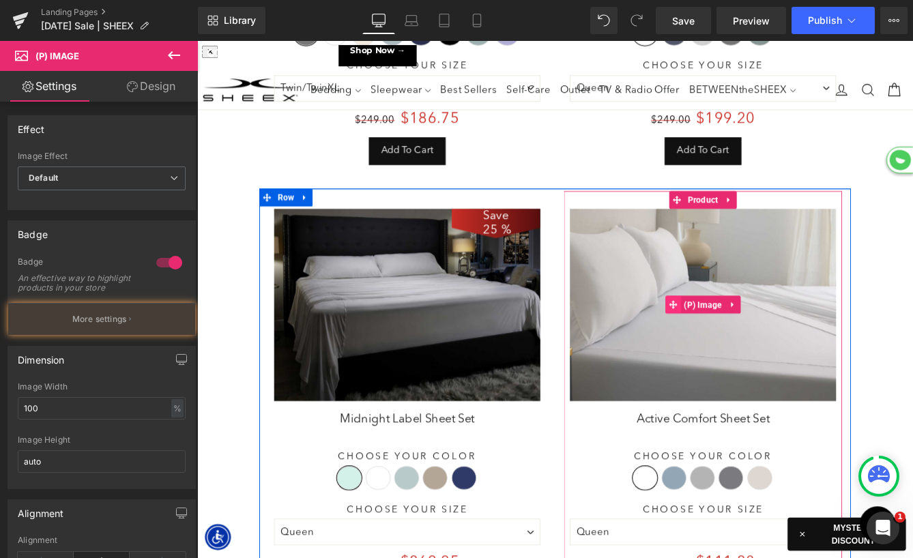
click at [741, 349] on span at bounding box center [746, 345] width 18 height 20
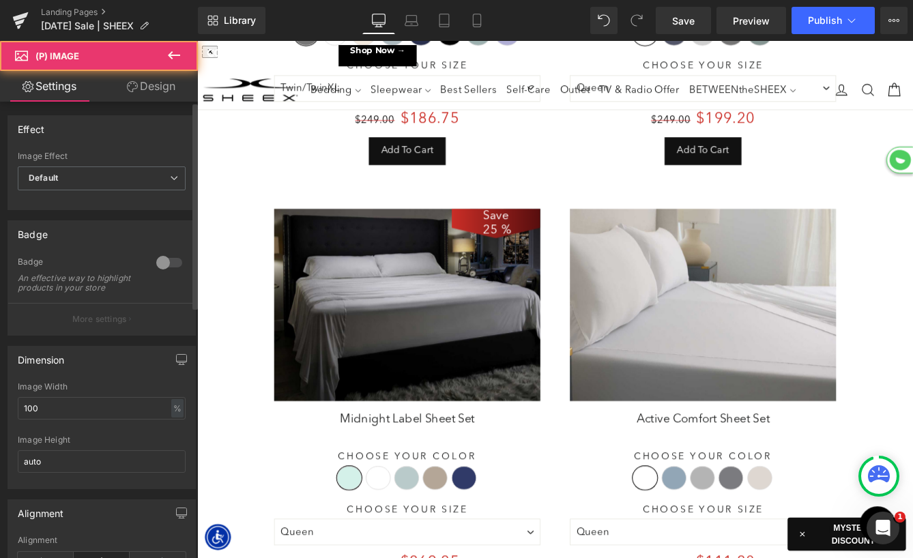
click at [159, 267] on div at bounding box center [169, 263] width 33 height 22
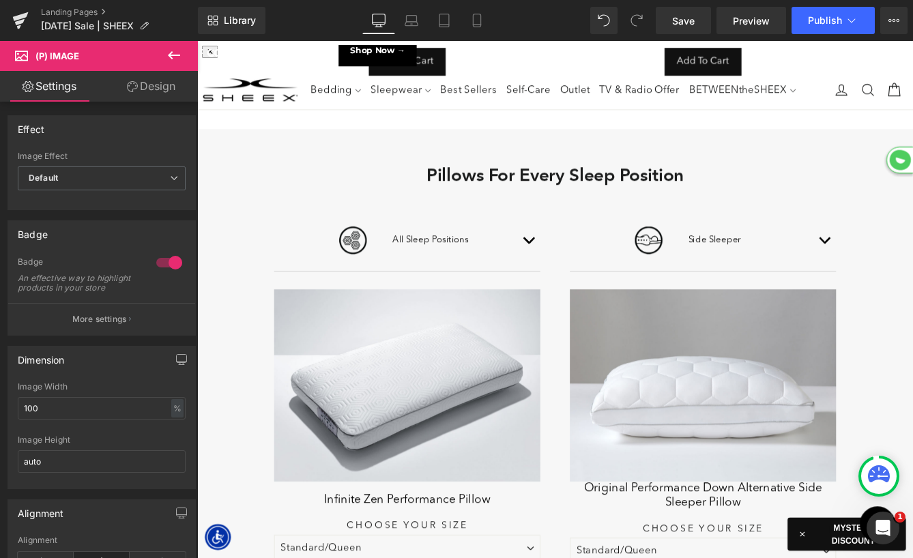
scroll to position [1279, 0]
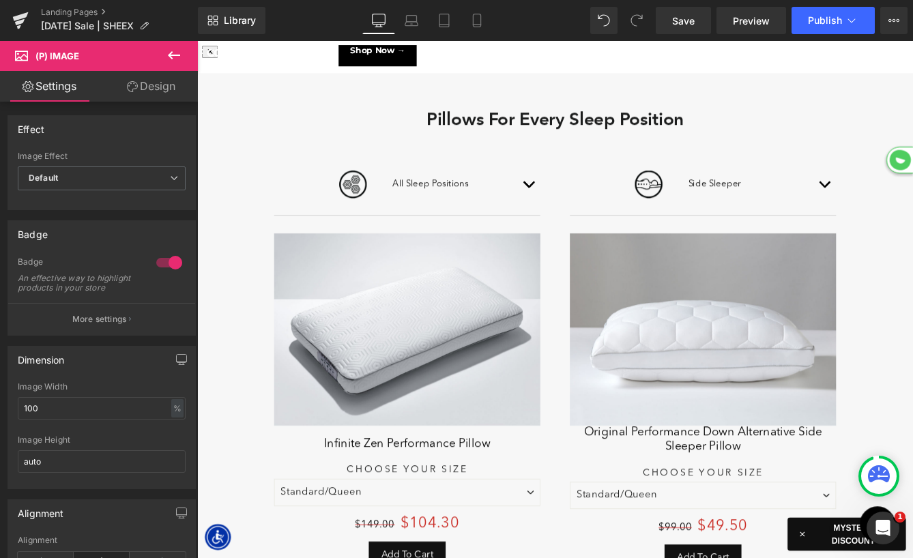
click at [428, 364] on div "Save 30 % (P) Image" at bounding box center [439, 374] width 307 height 222
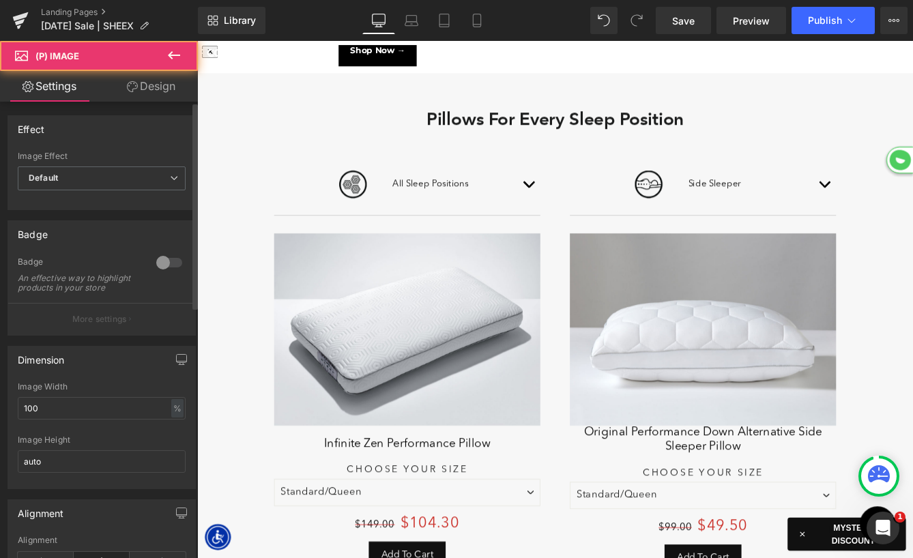
click at [156, 267] on div at bounding box center [169, 263] width 33 height 22
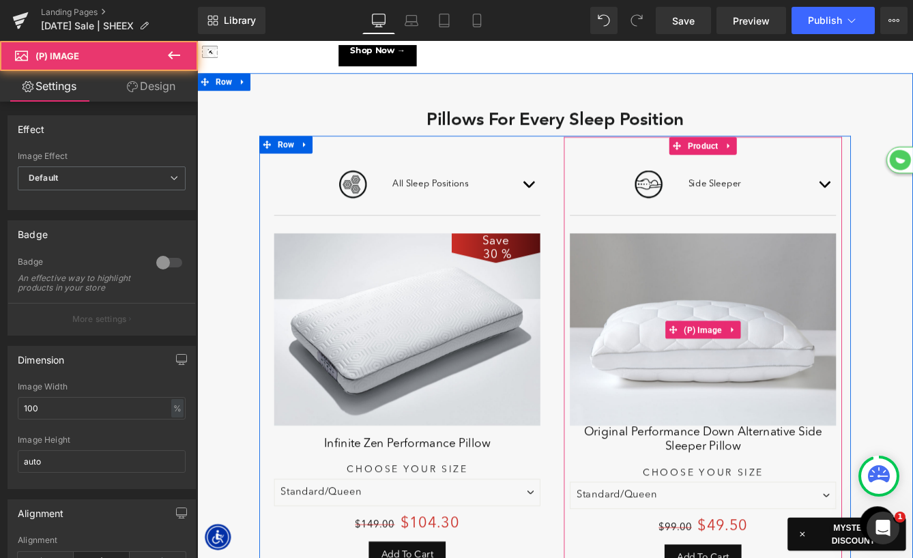
click at [820, 321] on img at bounding box center [780, 374] width 307 height 222
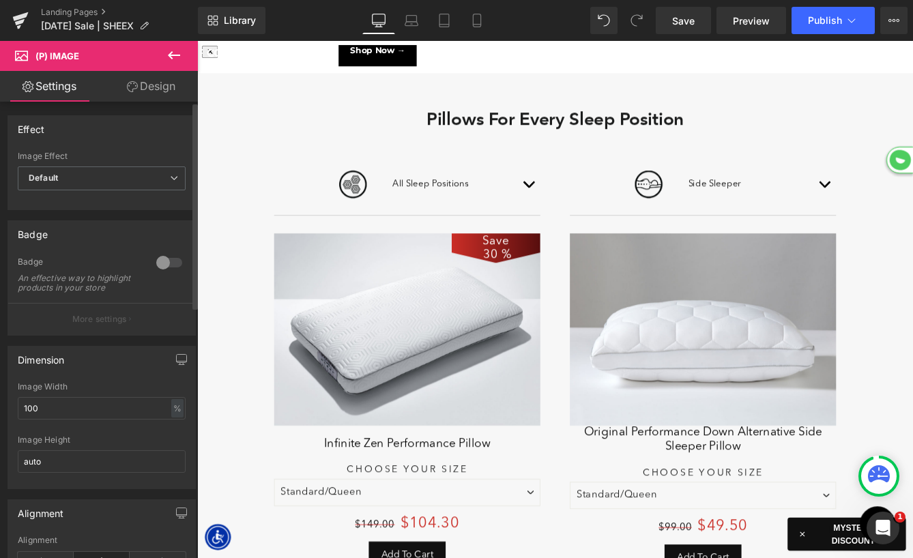
click at [144, 263] on div "Badge An effective way to highlight products in your store" at bounding box center [102, 279] width 168 height 46
drag, startPoint x: 165, startPoint y: 263, endPoint x: 177, endPoint y: 298, distance: 37.5
click at [165, 263] on div at bounding box center [169, 263] width 33 height 22
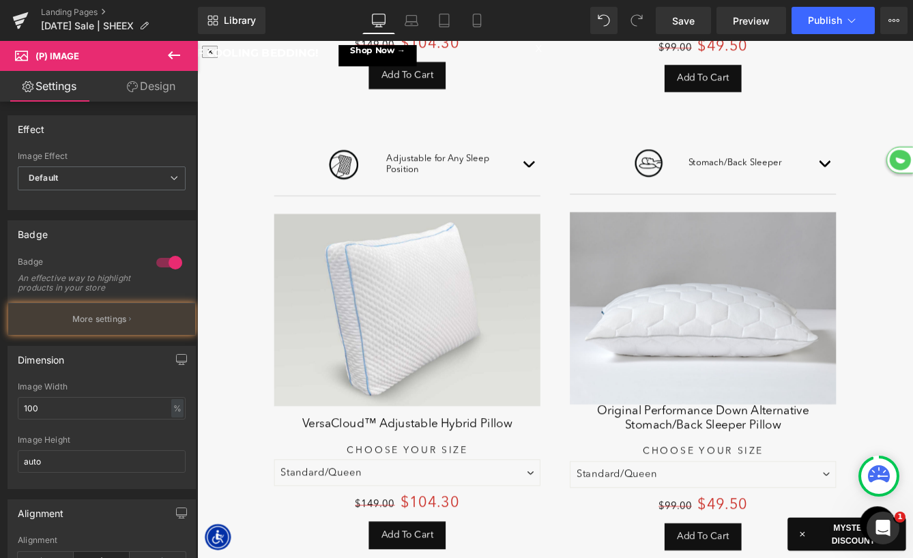
scroll to position [1853, 0]
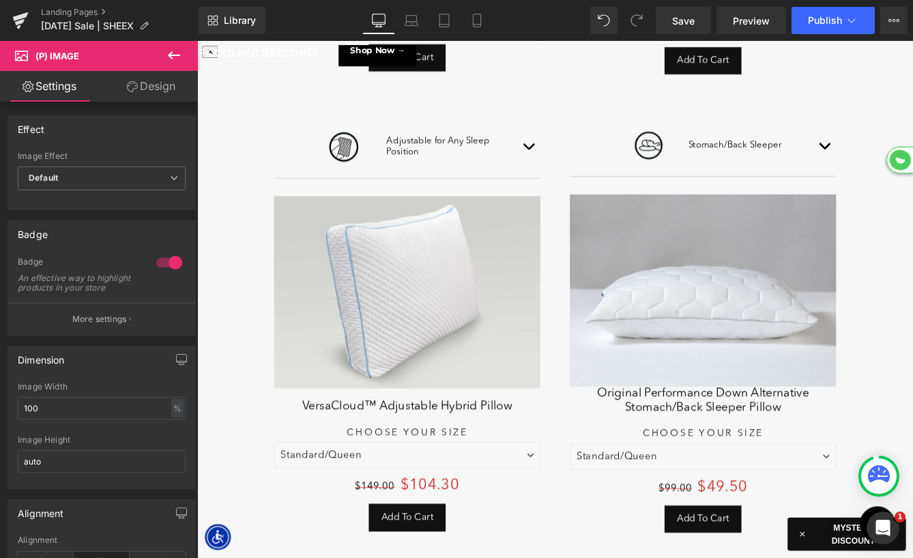
click at [440, 374] on img at bounding box center [439, 331] width 307 height 222
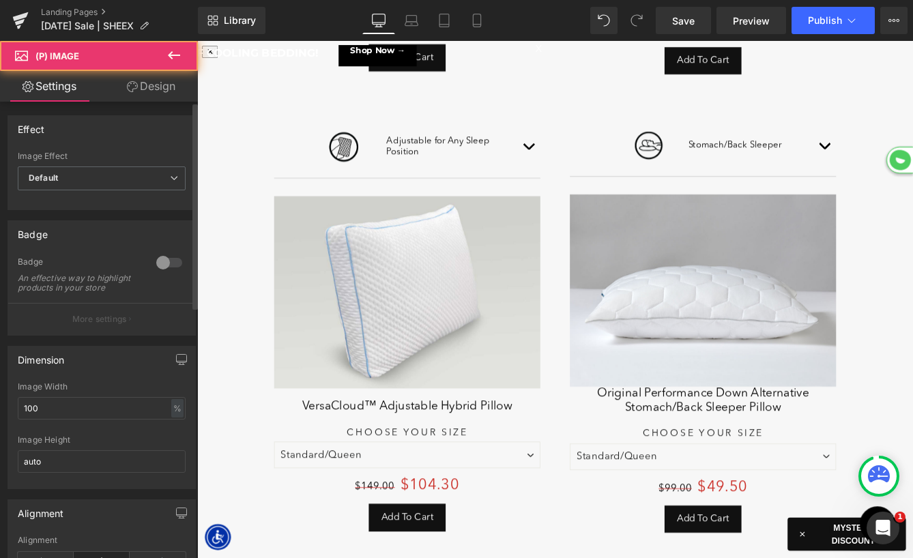
click at [163, 256] on div at bounding box center [169, 263] width 33 height 22
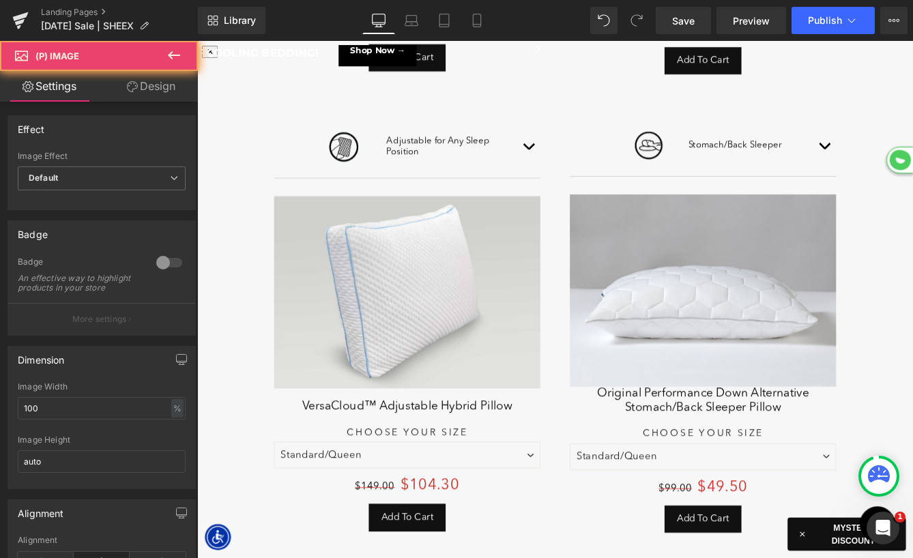
click at [851, 325] on img at bounding box center [780, 329] width 307 height 222
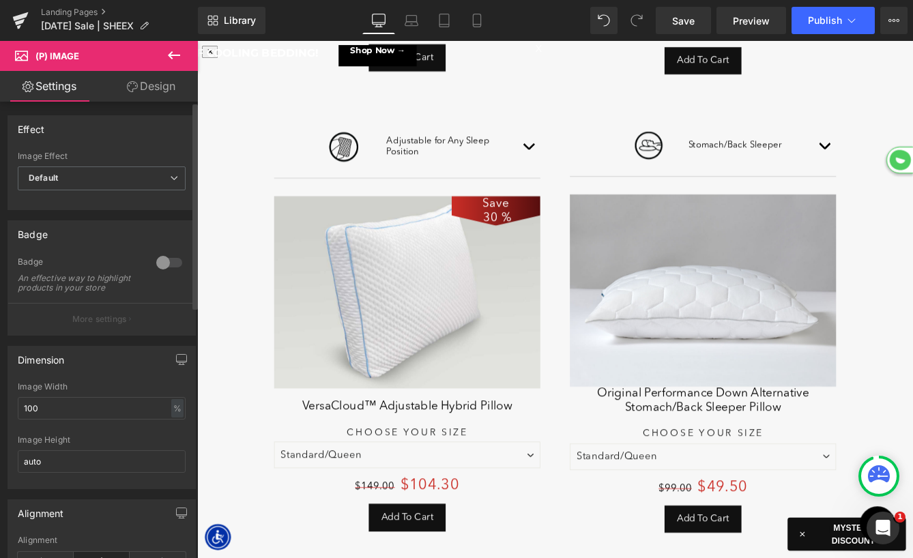
drag, startPoint x: 172, startPoint y: 264, endPoint x: 189, endPoint y: 266, distance: 17.2
click at [172, 264] on div at bounding box center [169, 263] width 33 height 22
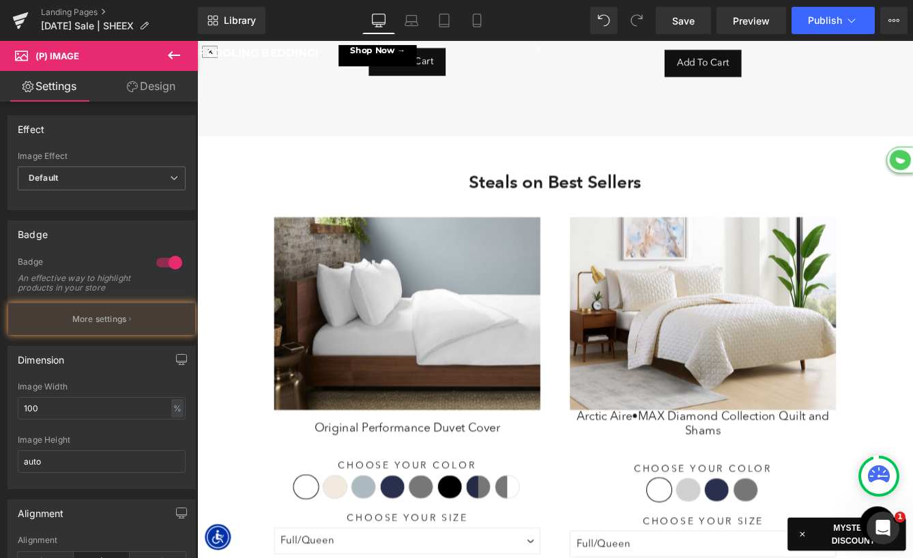
scroll to position [2457, 0]
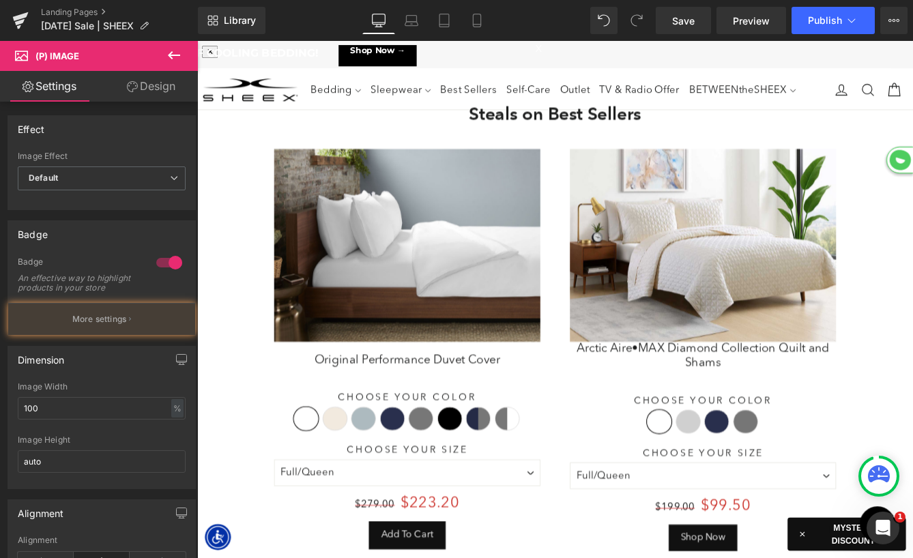
click at [386, 307] on img at bounding box center [439, 277] width 307 height 222
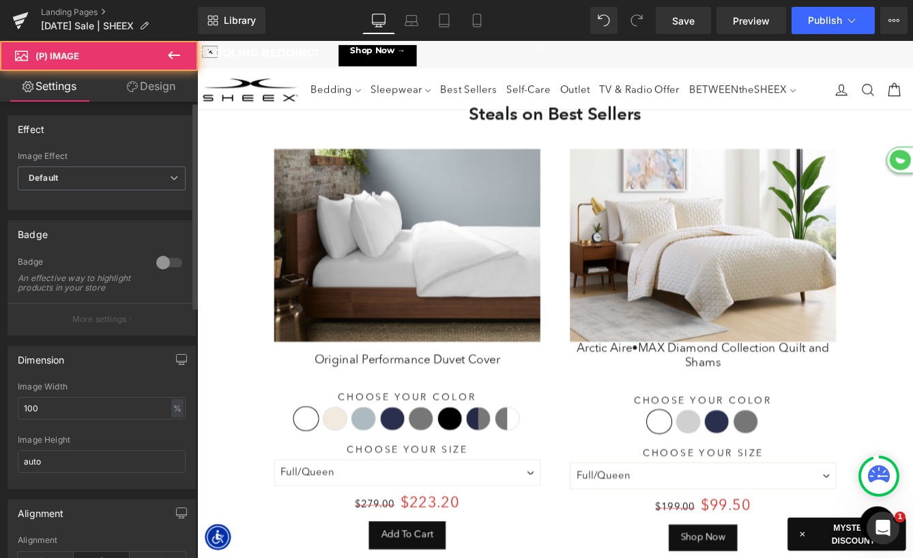
drag, startPoint x: 175, startPoint y: 256, endPoint x: 527, endPoint y: 267, distance: 352.1
click at [175, 256] on div at bounding box center [169, 263] width 33 height 22
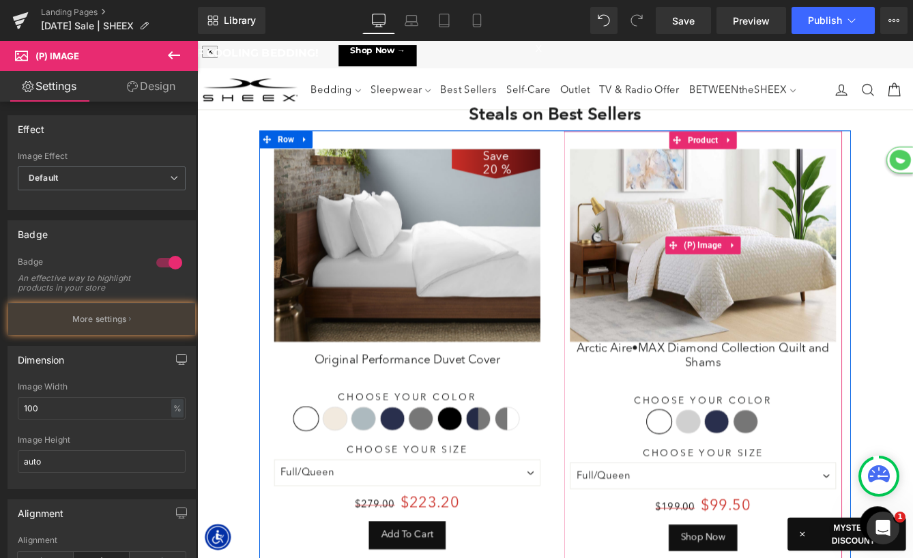
drag, startPoint x: 775, startPoint y: 294, endPoint x: 281, endPoint y: 304, distance: 493.9
click at [775, 294] on img at bounding box center [780, 277] width 307 height 222
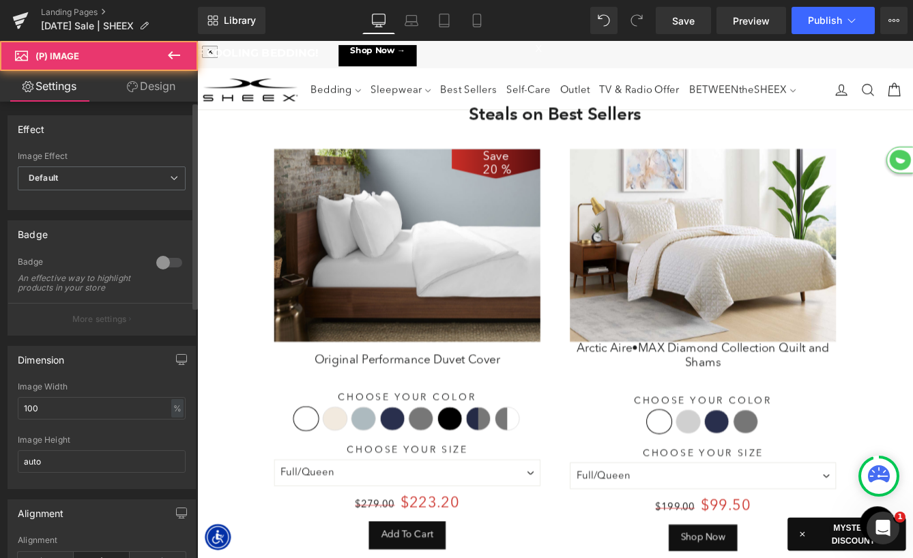
drag, startPoint x: 149, startPoint y: 265, endPoint x: 221, endPoint y: 242, distance: 75.1
click at [153, 265] on div at bounding box center [169, 263] width 33 height 22
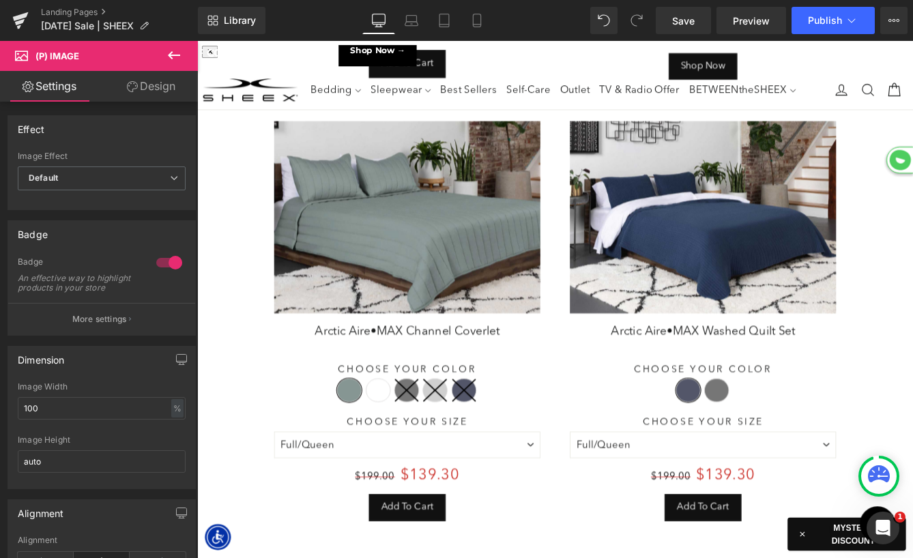
scroll to position [3006, 0]
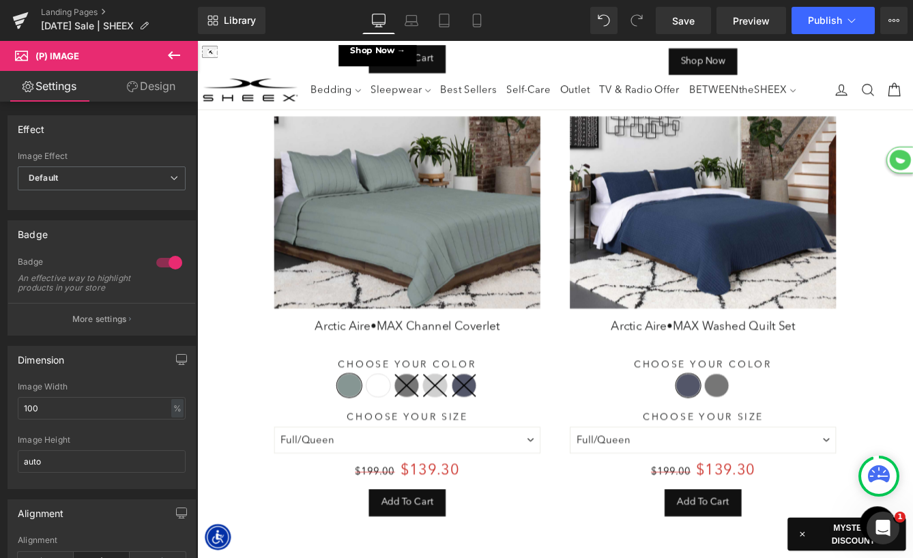
drag, startPoint x: 351, startPoint y: 306, endPoint x: 349, endPoint y: 294, distance: 11.9
click at [418, 282] on img at bounding box center [439, 239] width 307 height 222
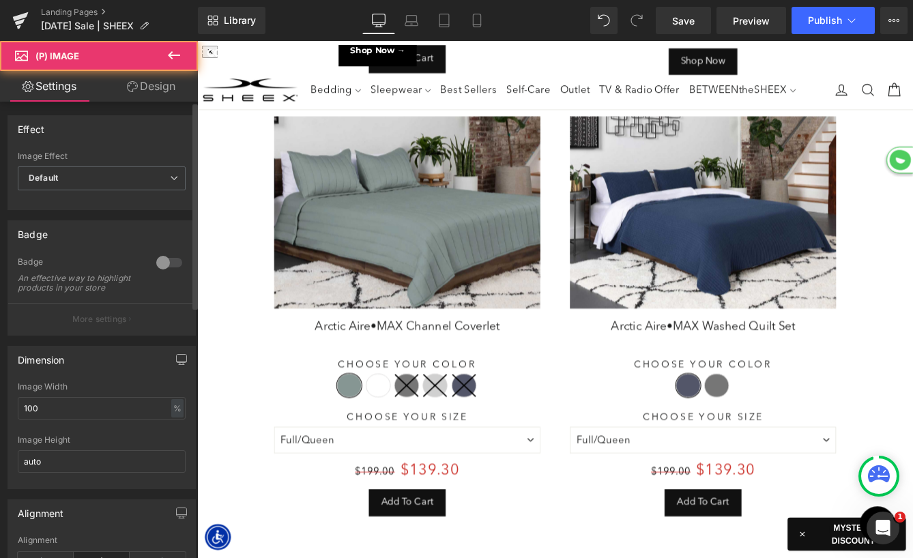
drag, startPoint x: 159, startPoint y: 268, endPoint x: 583, endPoint y: 252, distance: 424.6
click at [159, 268] on div at bounding box center [169, 263] width 33 height 22
click at [799, 275] on img at bounding box center [780, 239] width 307 height 222
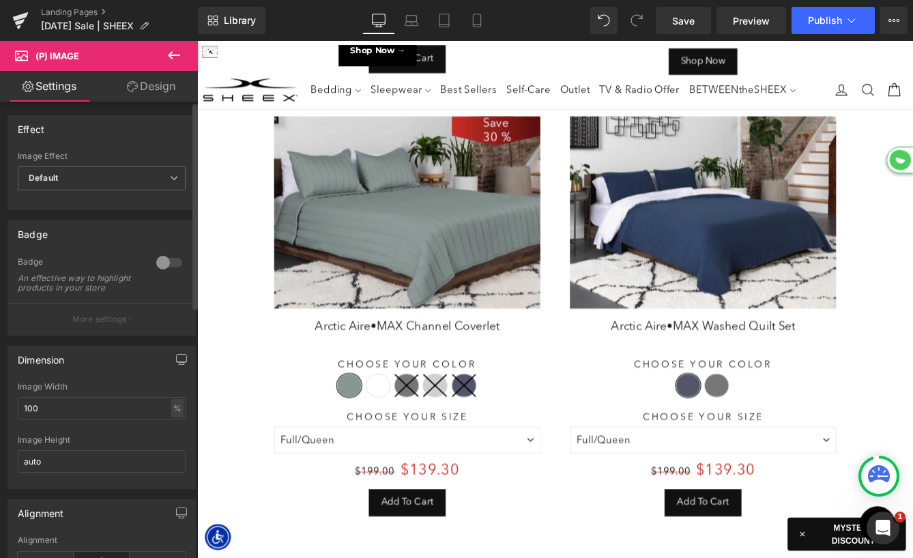
drag, startPoint x: 162, startPoint y: 265, endPoint x: 325, endPoint y: 250, distance: 163.7
click at [162, 265] on div at bounding box center [169, 263] width 33 height 22
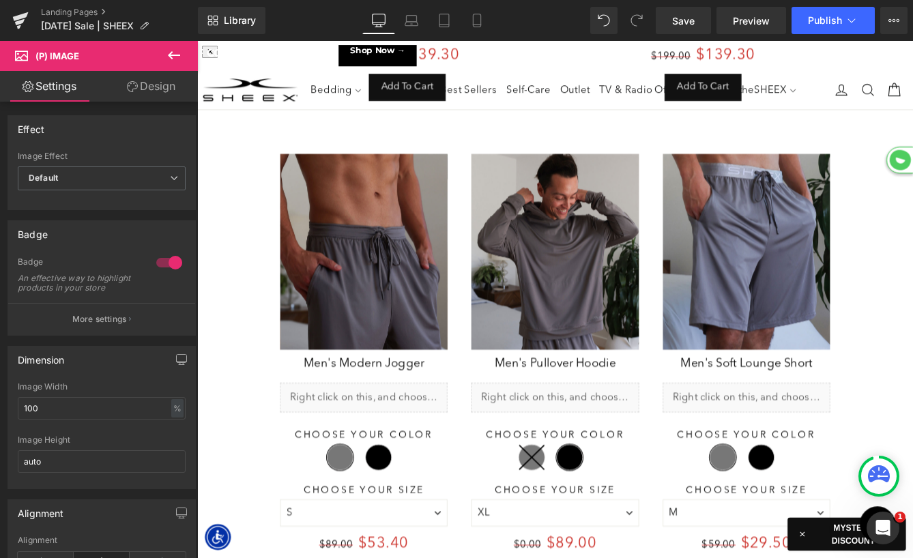
scroll to position [3504, 0]
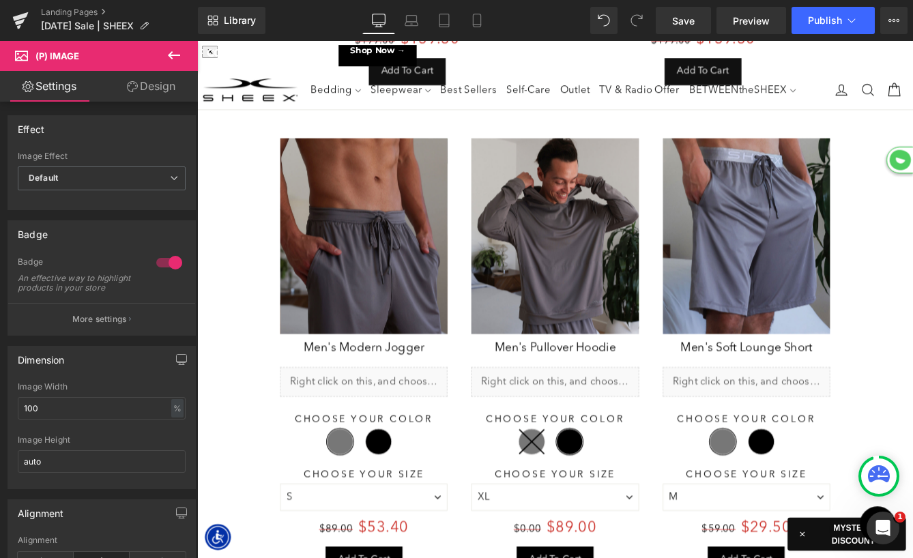
click at [373, 286] on link "Save 40 %" at bounding box center [389, 265] width 193 height 225
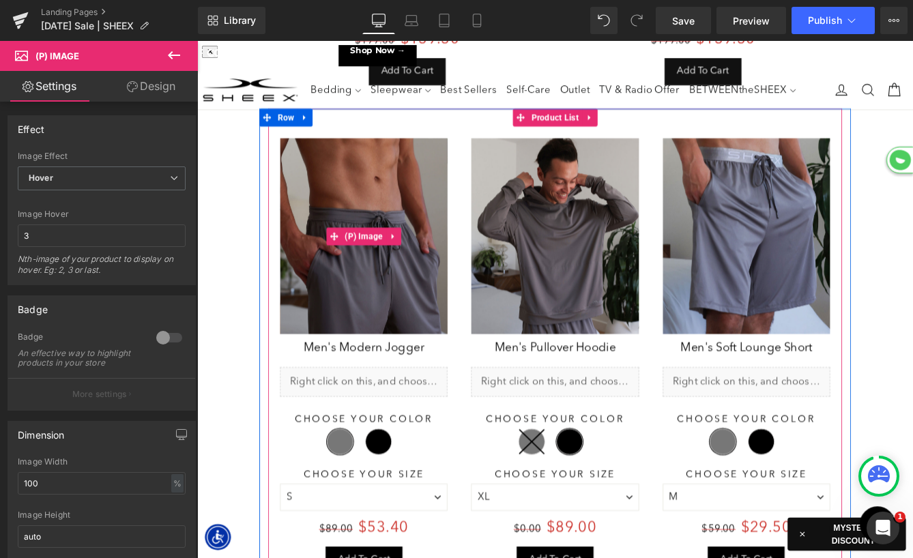
click at [352, 288] on img at bounding box center [389, 265] width 193 height 225
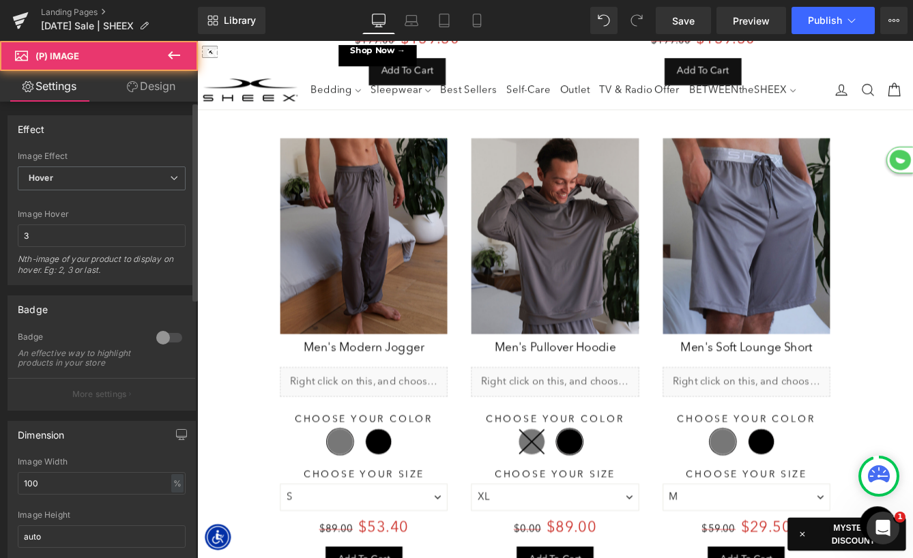
click at [157, 338] on div at bounding box center [169, 338] width 33 height 22
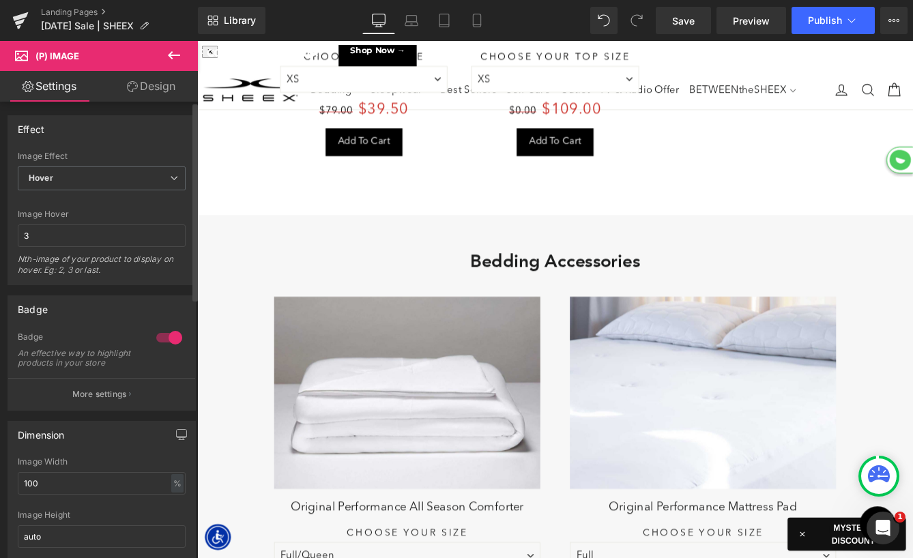
scroll to position [5266, 0]
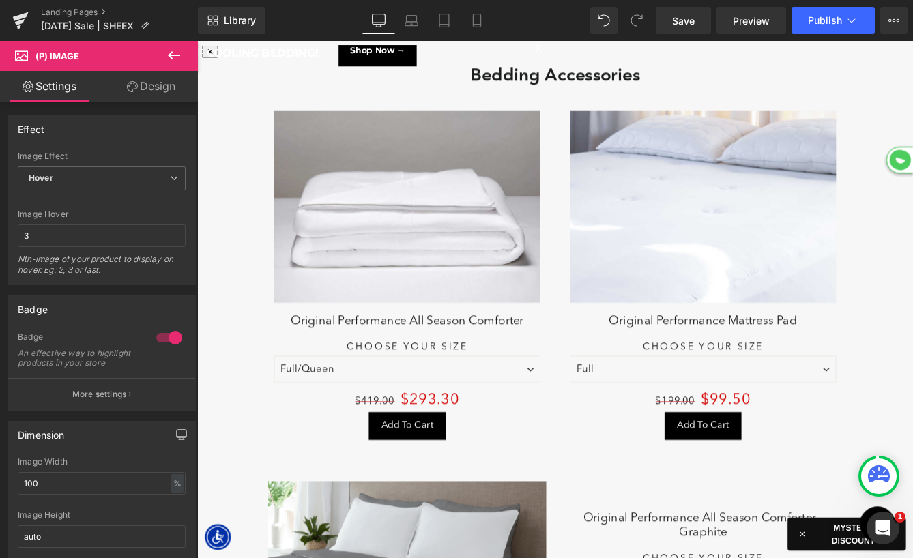
click at [418, 239] on img at bounding box center [439, 232] width 307 height 222
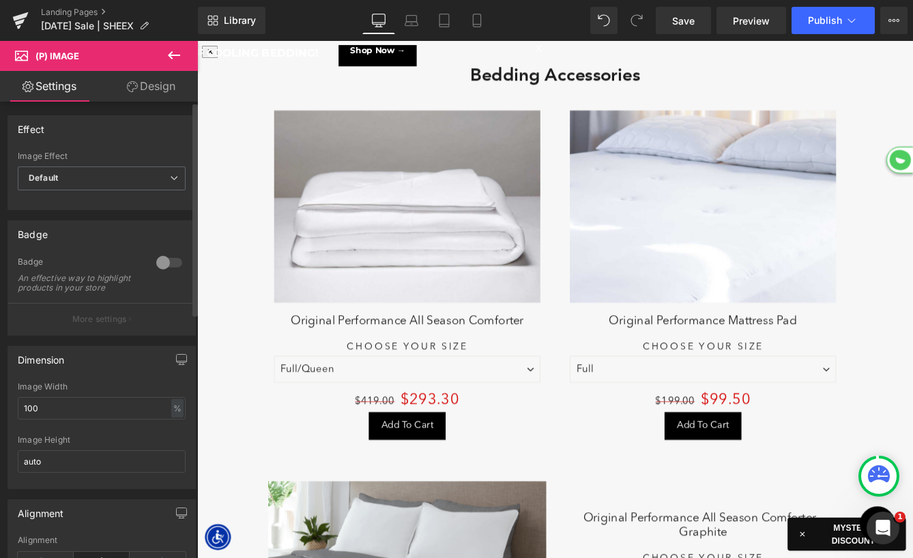
click at [165, 267] on div at bounding box center [169, 263] width 33 height 22
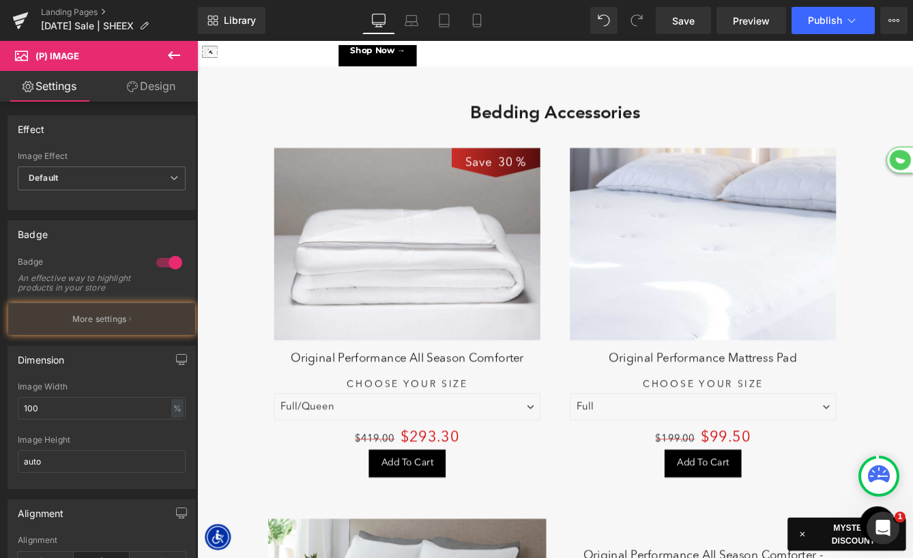
scroll to position [5219, 0]
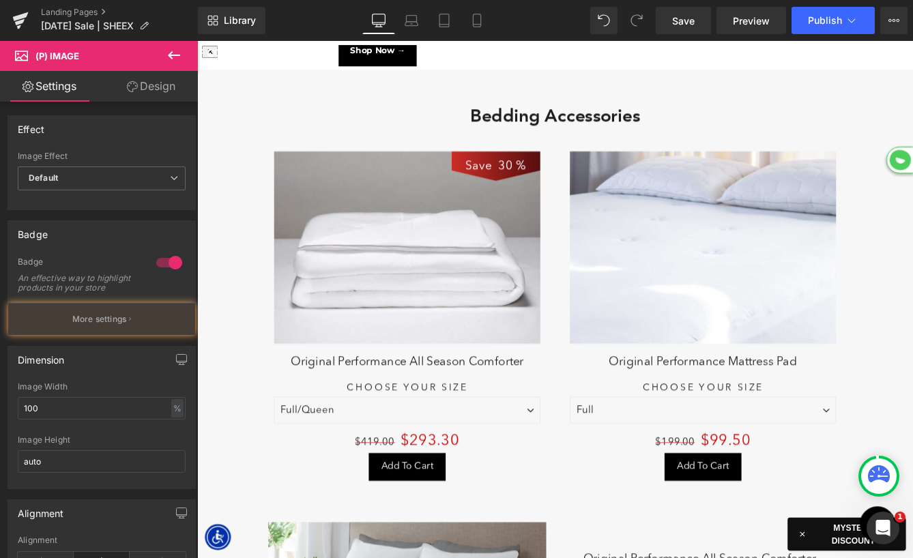
click at [752, 265] on div "Save 50 % (P) Image" at bounding box center [780, 279] width 307 height 222
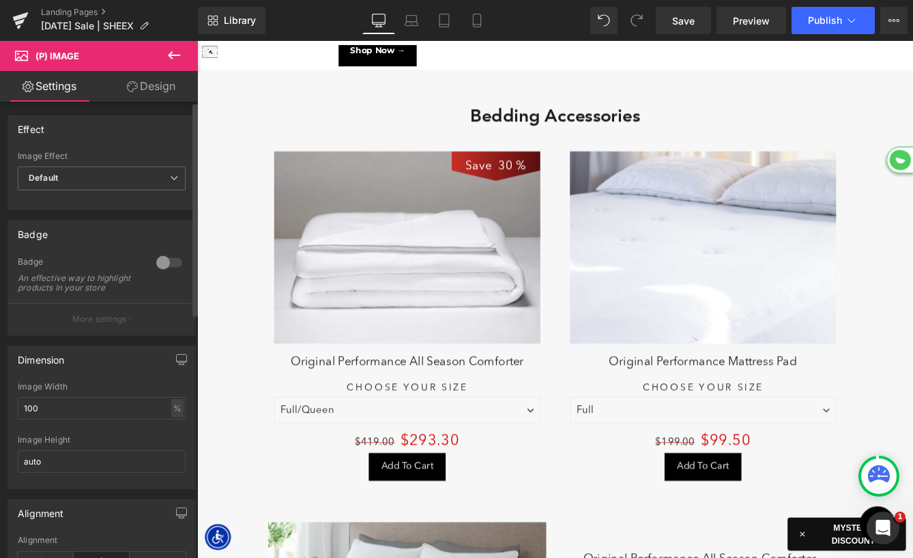
drag, startPoint x: 158, startPoint y: 265, endPoint x: 345, endPoint y: 250, distance: 187.4
click at [158, 265] on div at bounding box center [169, 263] width 33 height 22
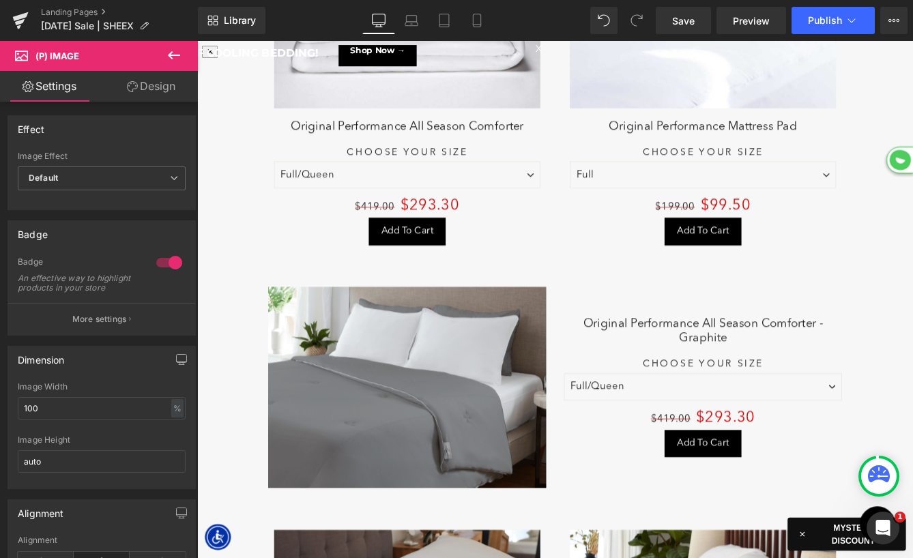
scroll to position [5338, 0]
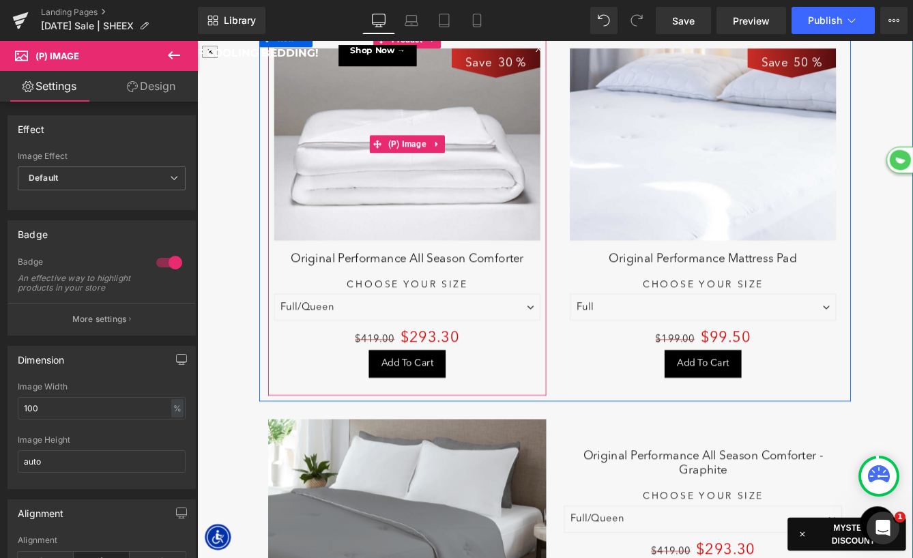
click at [517, 215] on img at bounding box center [439, 161] width 307 height 222
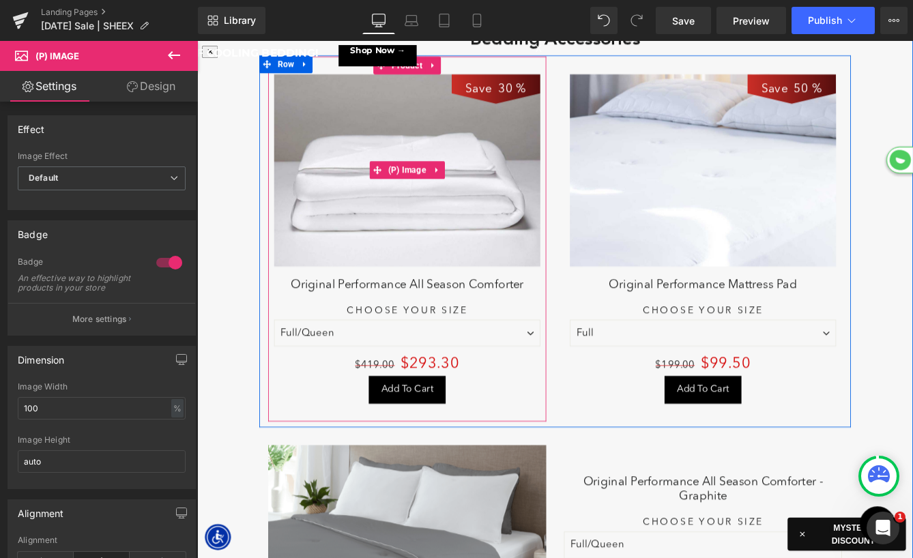
scroll to position [5307, 0]
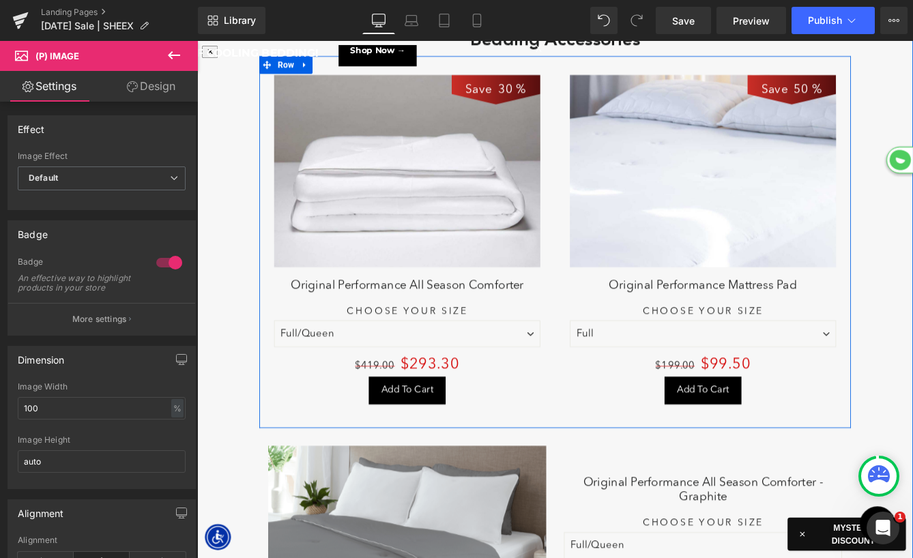
click at [739, 209] on img at bounding box center [780, 191] width 307 height 222
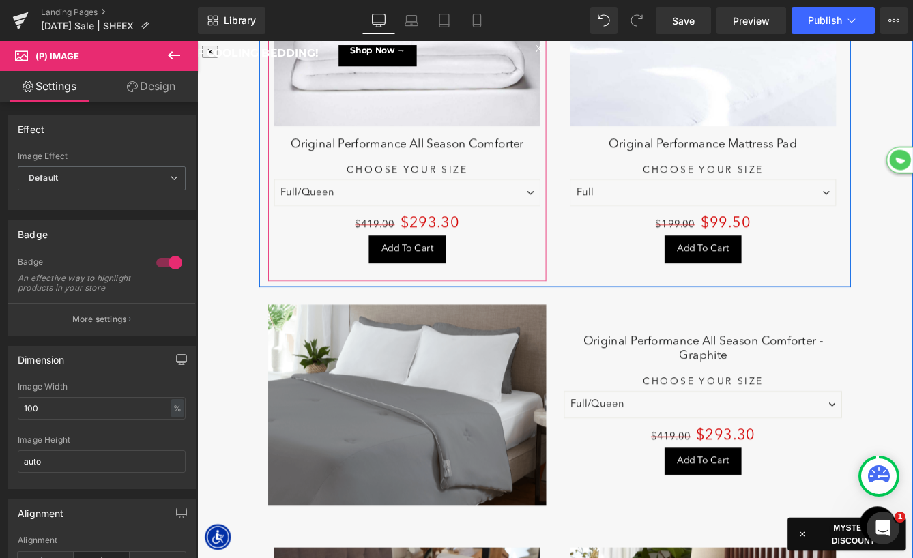
scroll to position [5577, 0]
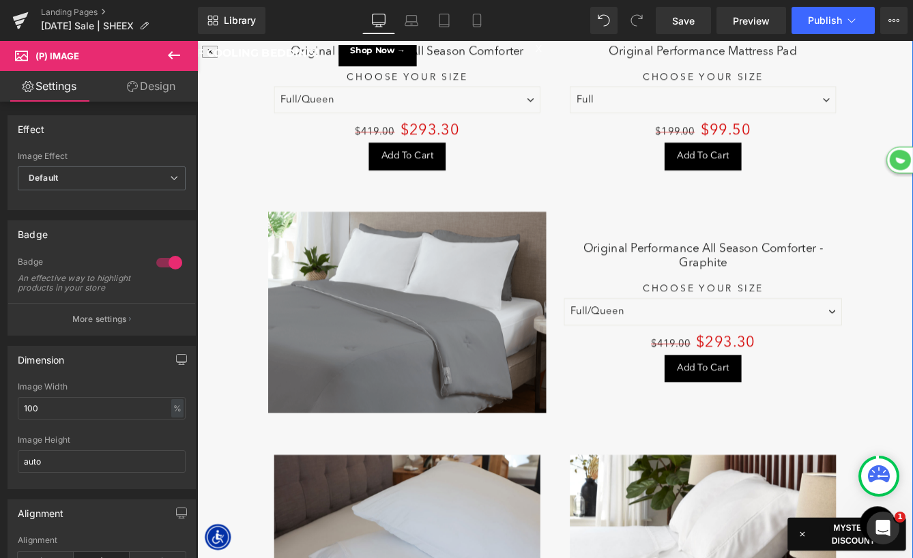
click at [473, 296] on img at bounding box center [439, 354] width 321 height 232
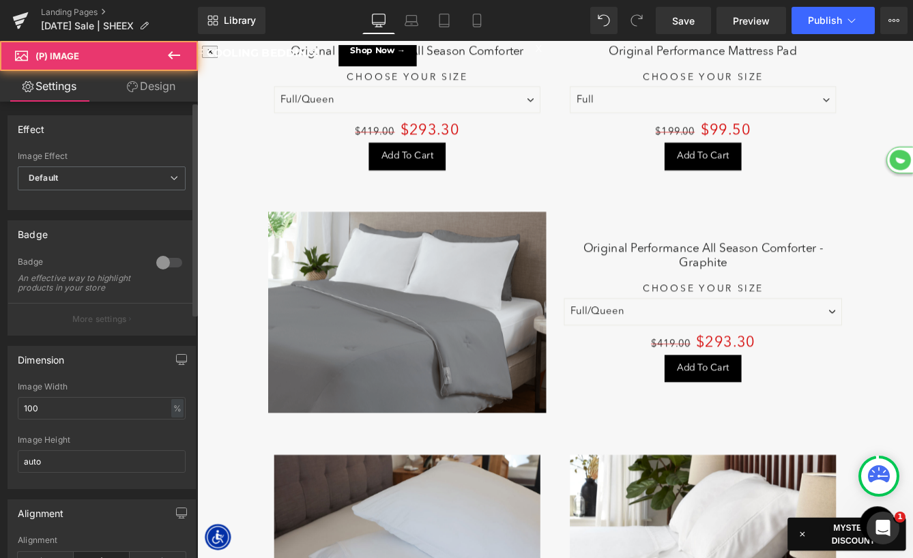
click at [156, 265] on div at bounding box center [169, 263] width 33 height 22
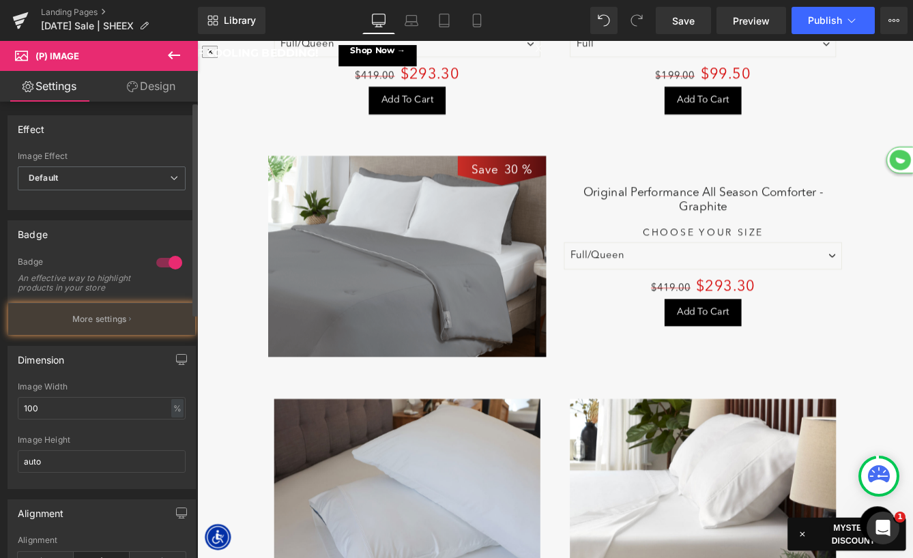
scroll to position [5838, 0]
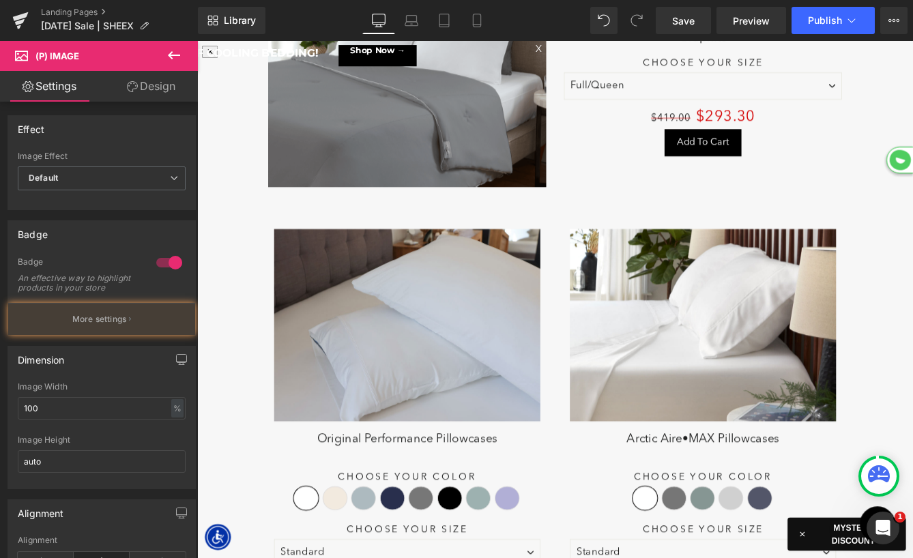
click at [441, 366] on div "Save 10 % (P) Image" at bounding box center [439, 369] width 307 height 222
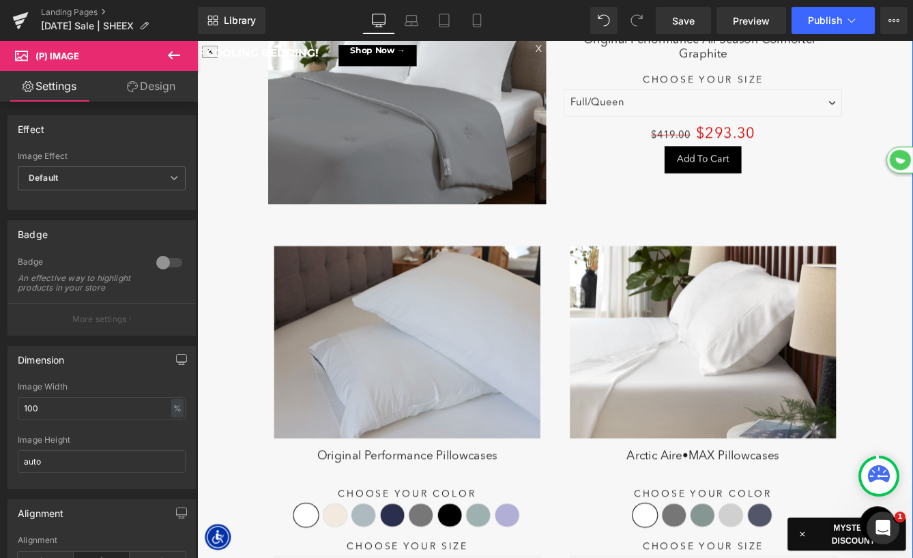
scroll to position [5834, 0]
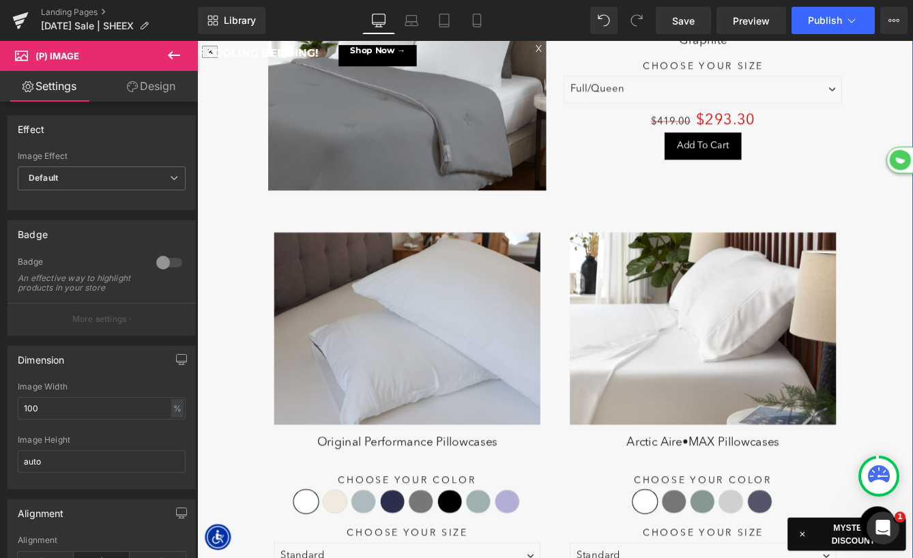
click at [433, 374] on img at bounding box center [439, 373] width 307 height 222
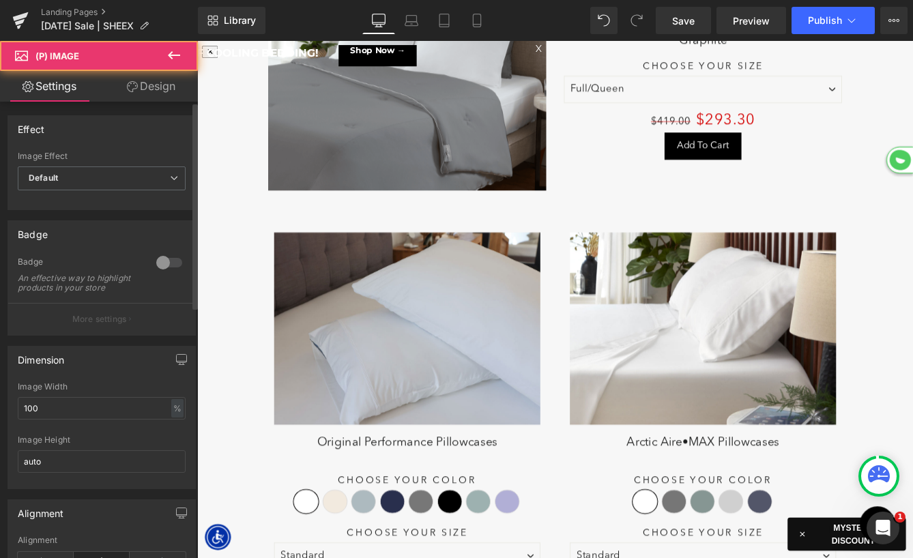
drag, startPoint x: 174, startPoint y: 261, endPoint x: 511, endPoint y: 319, distance: 342.0
click at [174, 261] on div at bounding box center [169, 263] width 33 height 22
drag, startPoint x: 374, startPoint y: 301, endPoint x: 214, endPoint y: 327, distance: 161.8
click at [708, 360] on img at bounding box center [780, 373] width 307 height 222
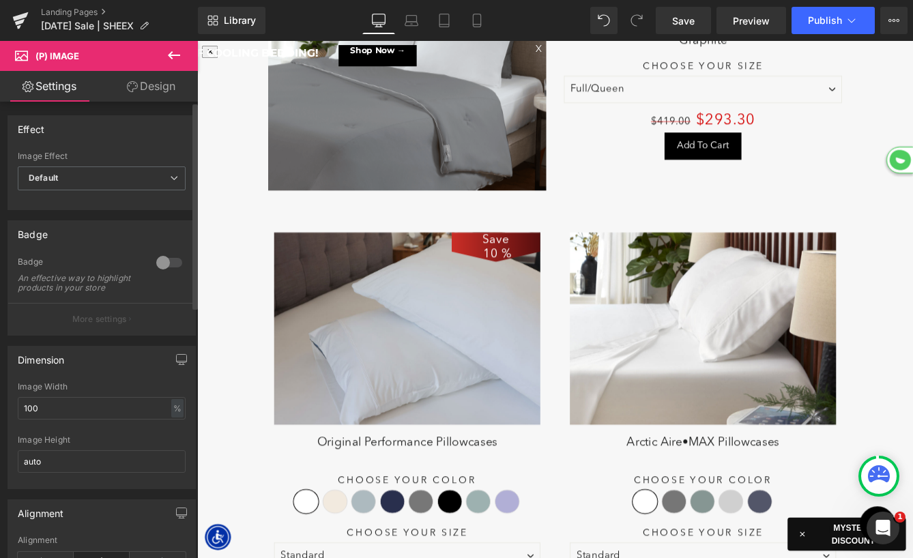
click at [158, 258] on div at bounding box center [169, 263] width 33 height 22
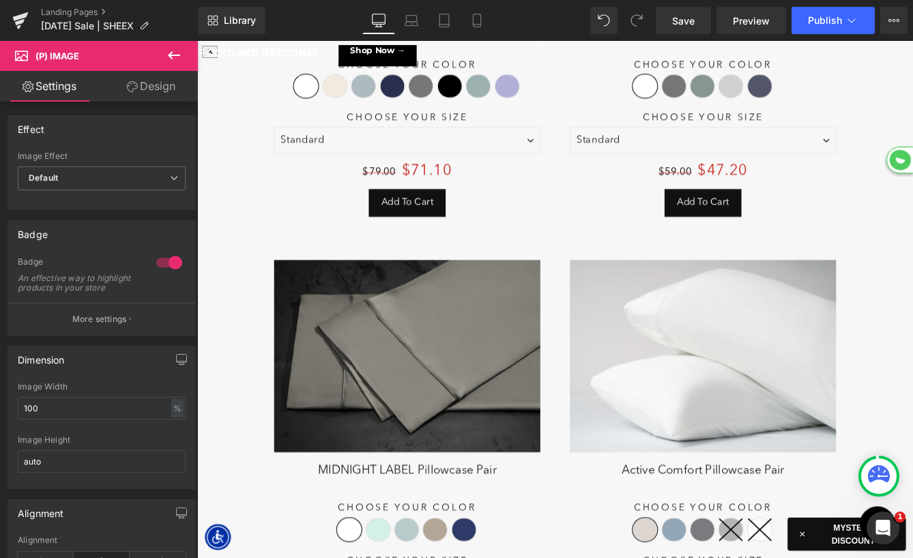
scroll to position [6411, 0]
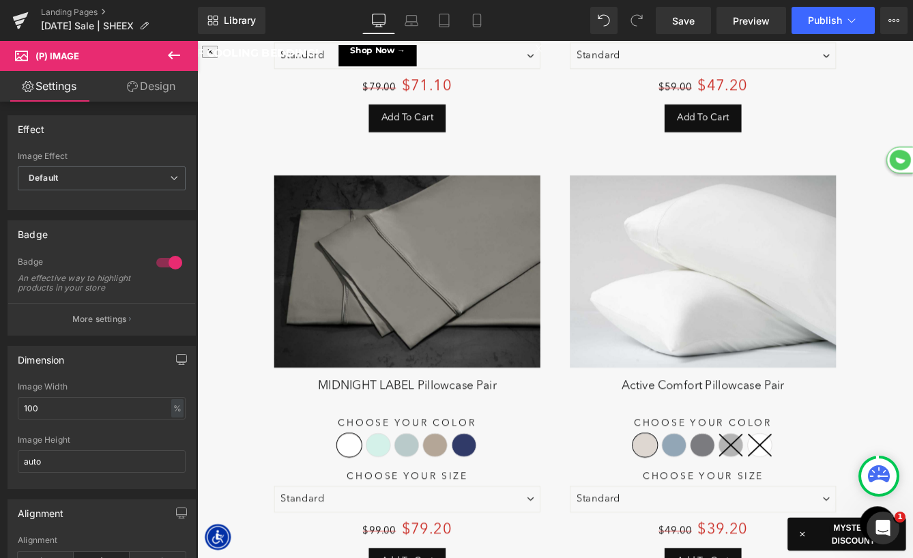
click at [441, 326] on img at bounding box center [439, 307] width 307 height 222
click at [154, 266] on div at bounding box center [169, 263] width 33 height 22
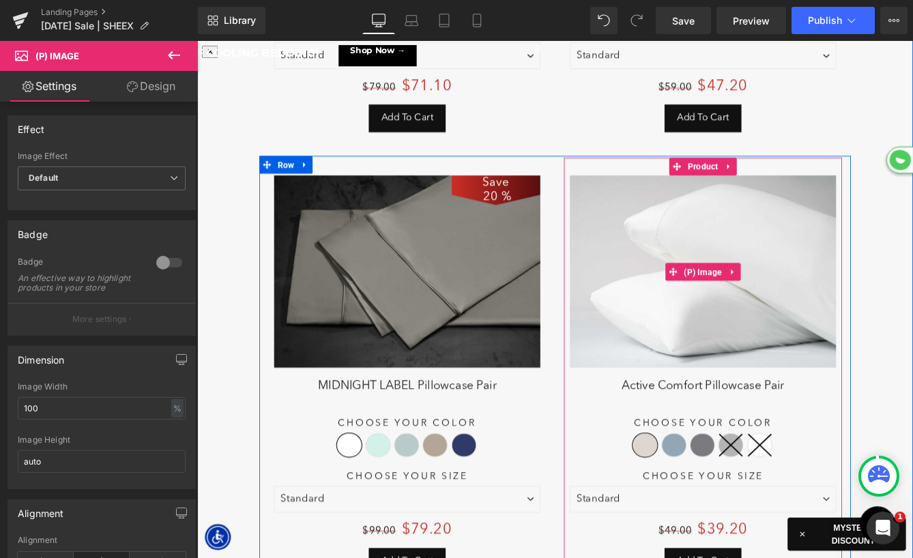
click at [840, 294] on img at bounding box center [780, 307] width 307 height 222
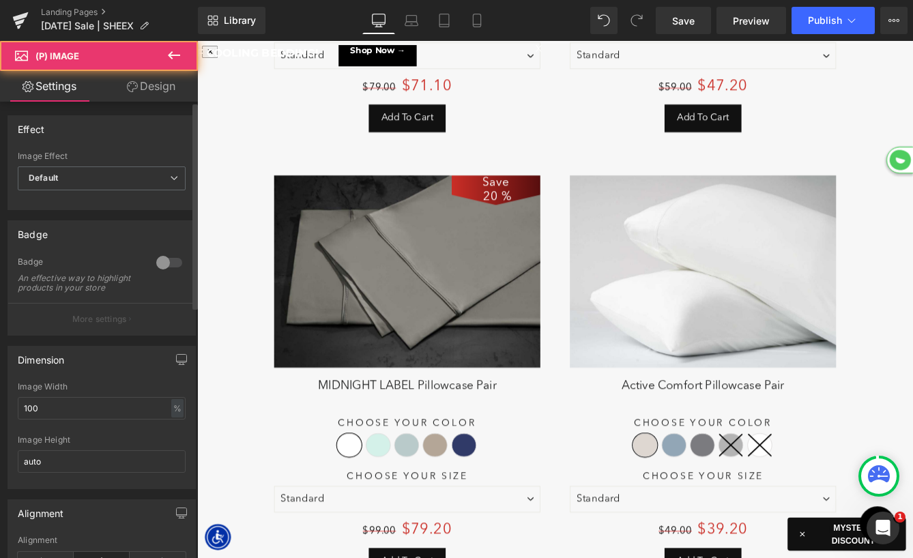
click at [161, 261] on div at bounding box center [169, 263] width 33 height 22
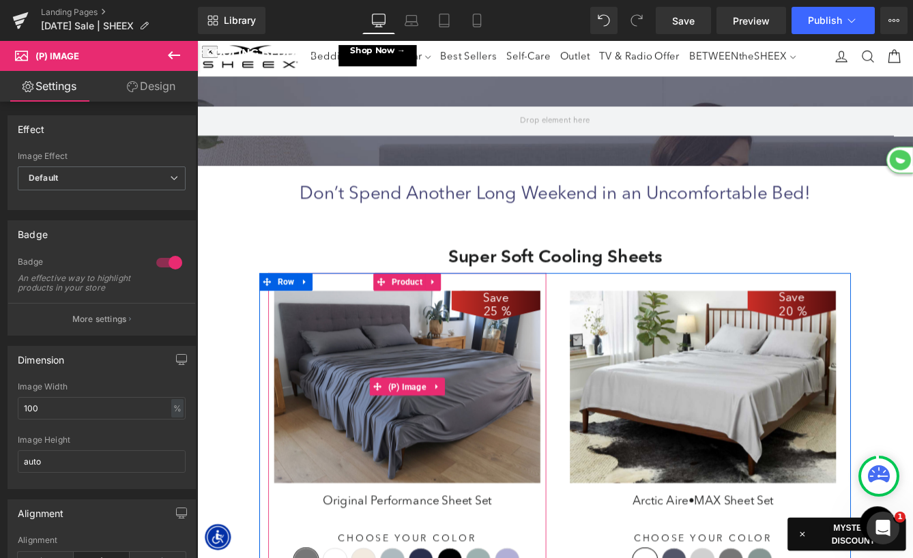
scroll to position [0, 0]
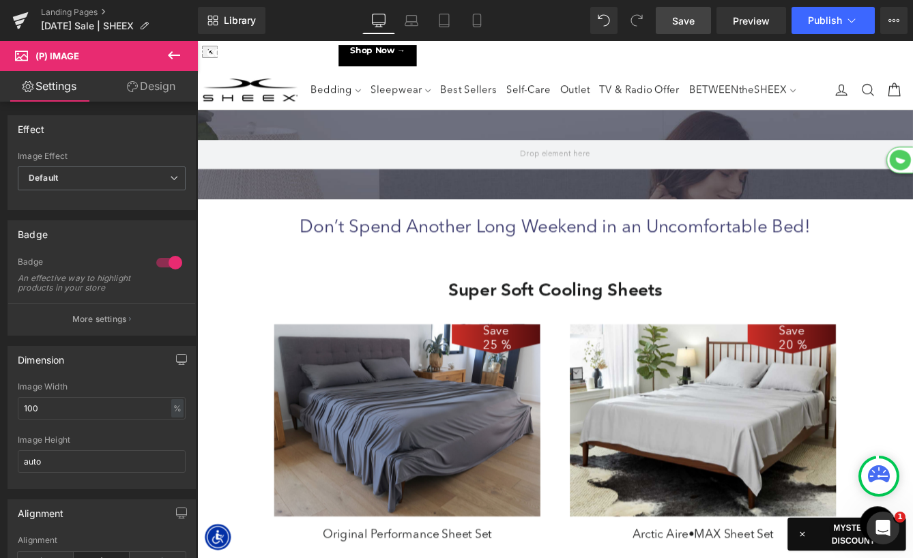
click at [688, 16] on span "Save" at bounding box center [683, 21] width 23 height 14
drag, startPoint x: 686, startPoint y: 19, endPoint x: 496, endPoint y: 130, distance: 220.1
click at [686, 19] on span "Save" at bounding box center [683, 21] width 23 height 14
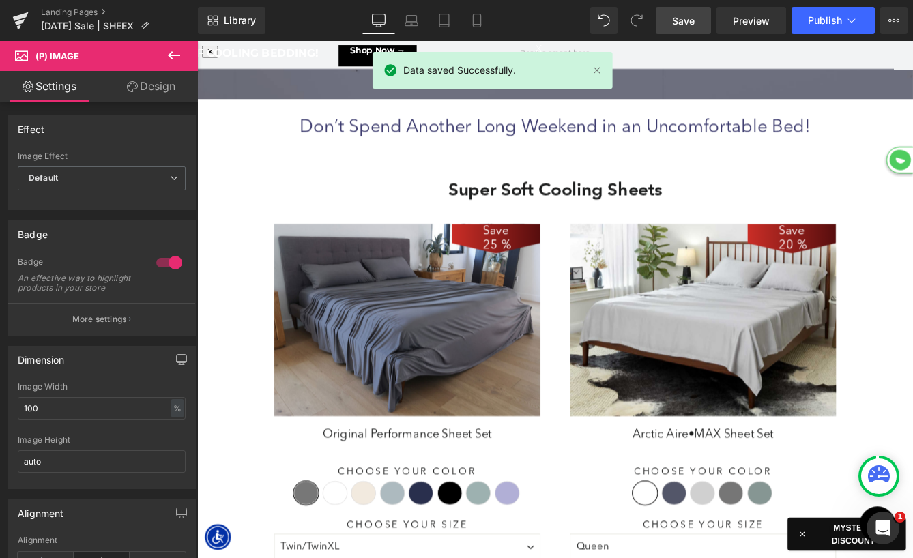
scroll to position [7841, 825]
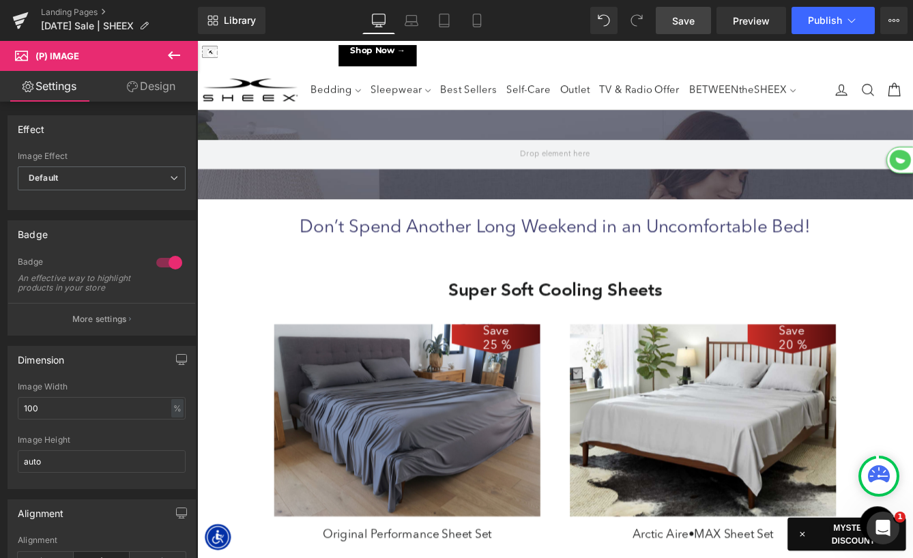
click at [685, 20] on span "Save" at bounding box center [683, 21] width 23 height 14
click at [691, 23] on span "Save" at bounding box center [683, 21] width 23 height 14
